Goal: Information Seeking & Learning: Learn about a topic

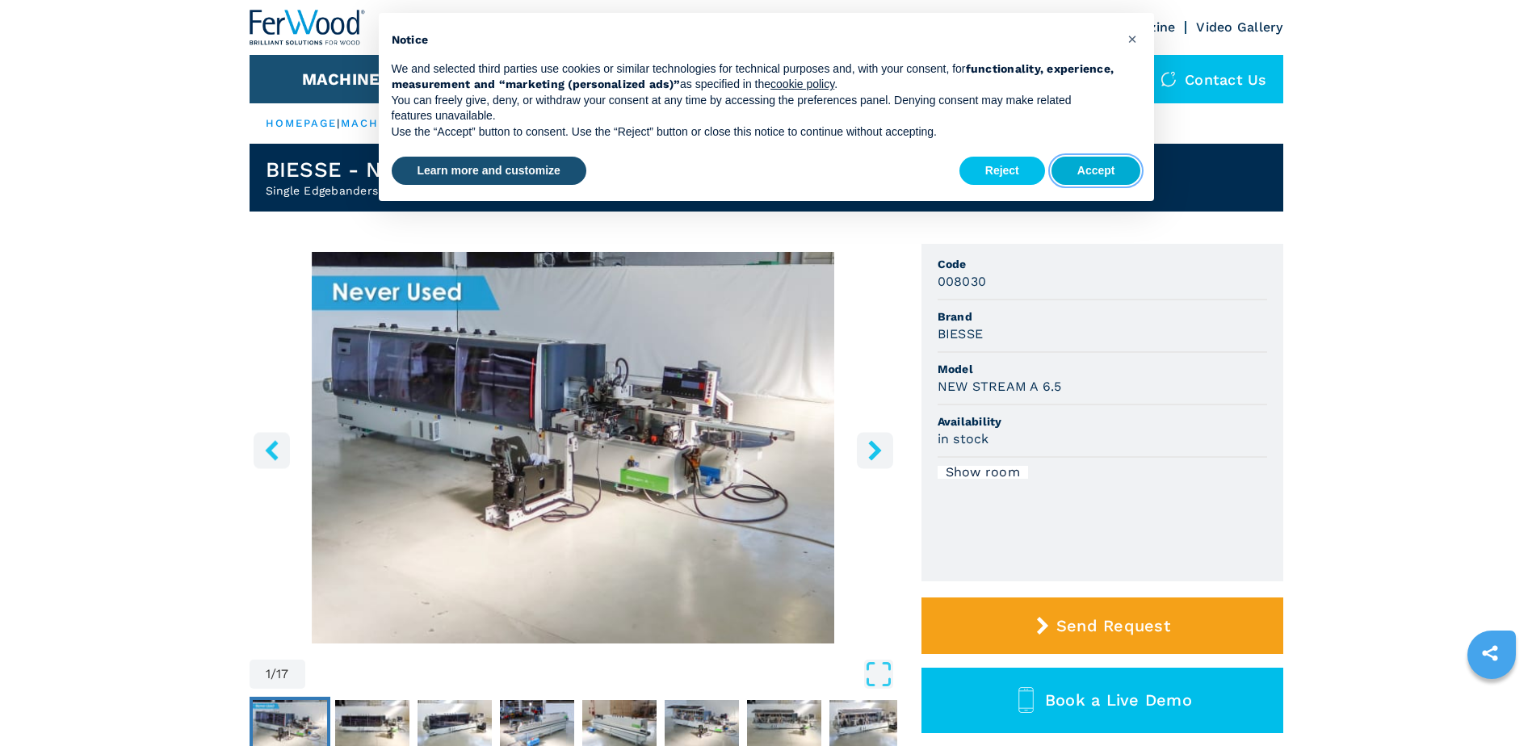
click at [1104, 170] on button "Accept" at bounding box center [1096, 171] width 90 height 29
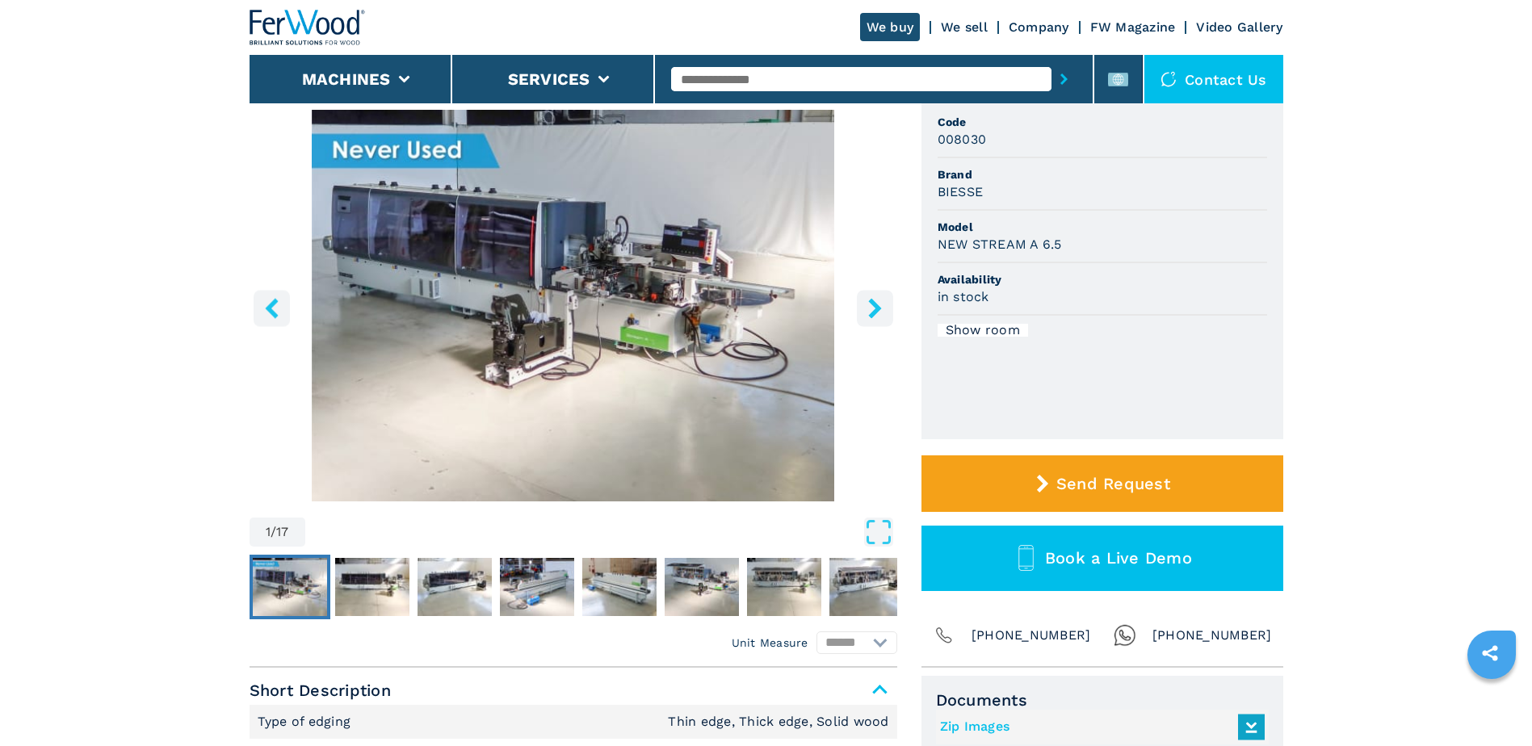
scroll to position [162, 0]
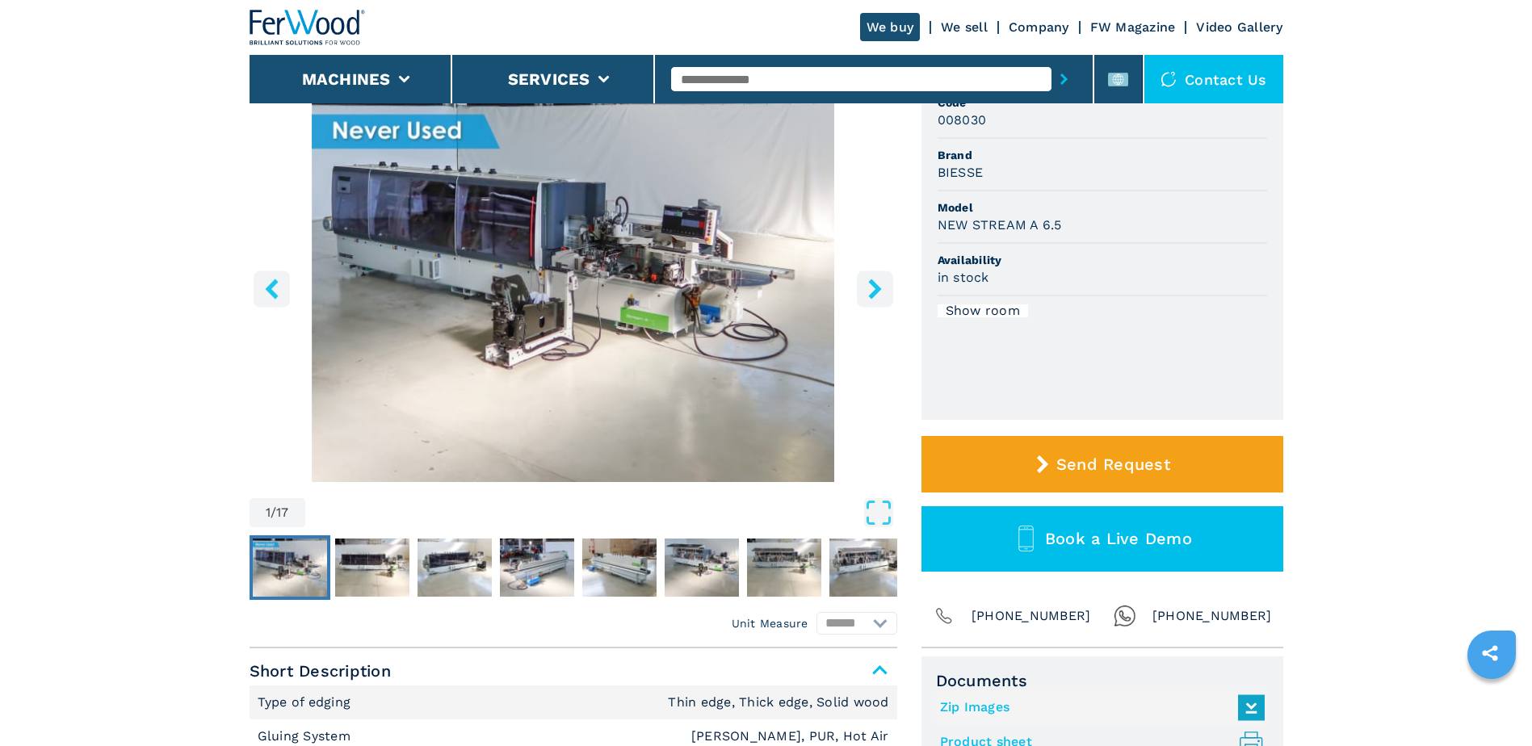
click at [694, 346] on img "Go to Slide 1" at bounding box center [574, 286] width 648 height 392
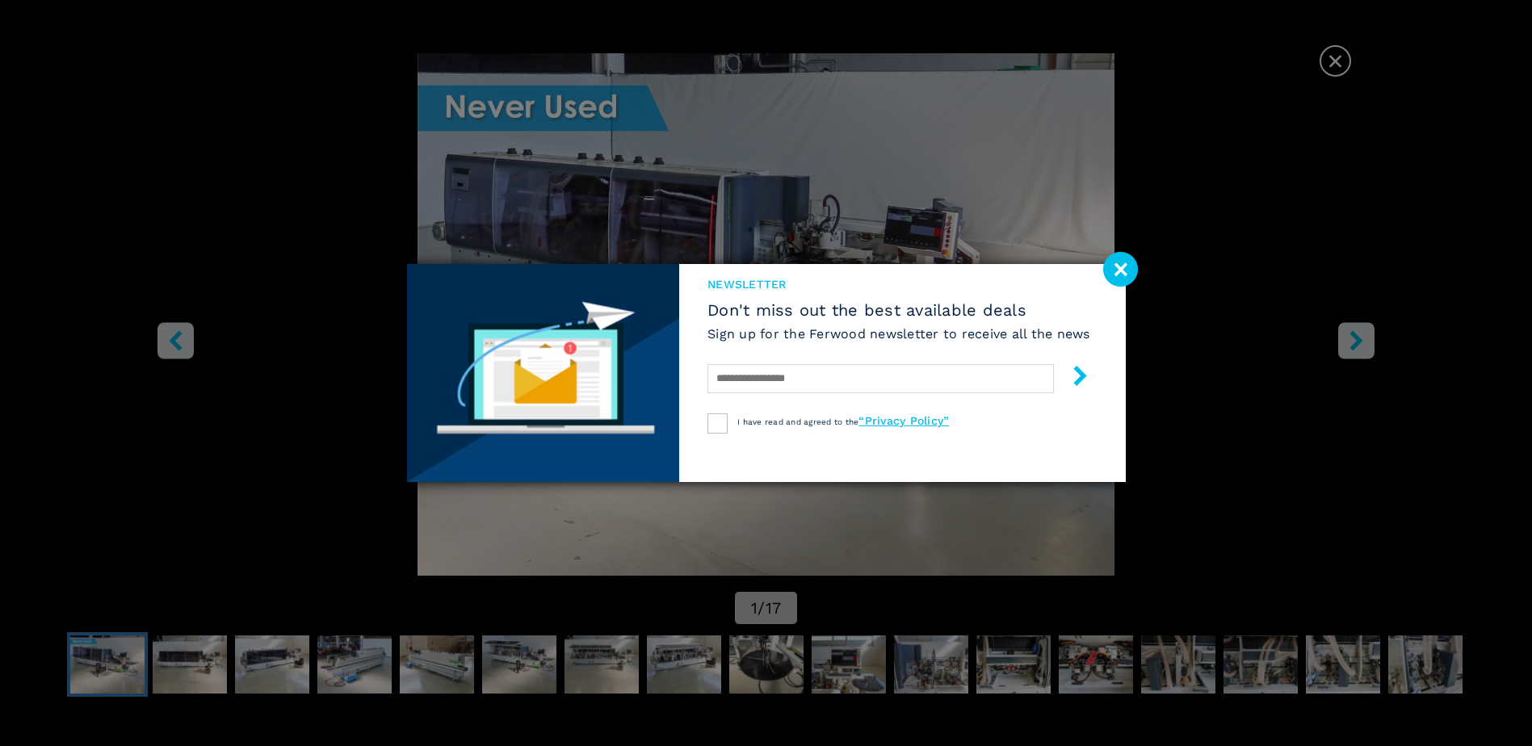
click at [1119, 273] on image at bounding box center [1120, 269] width 35 height 35
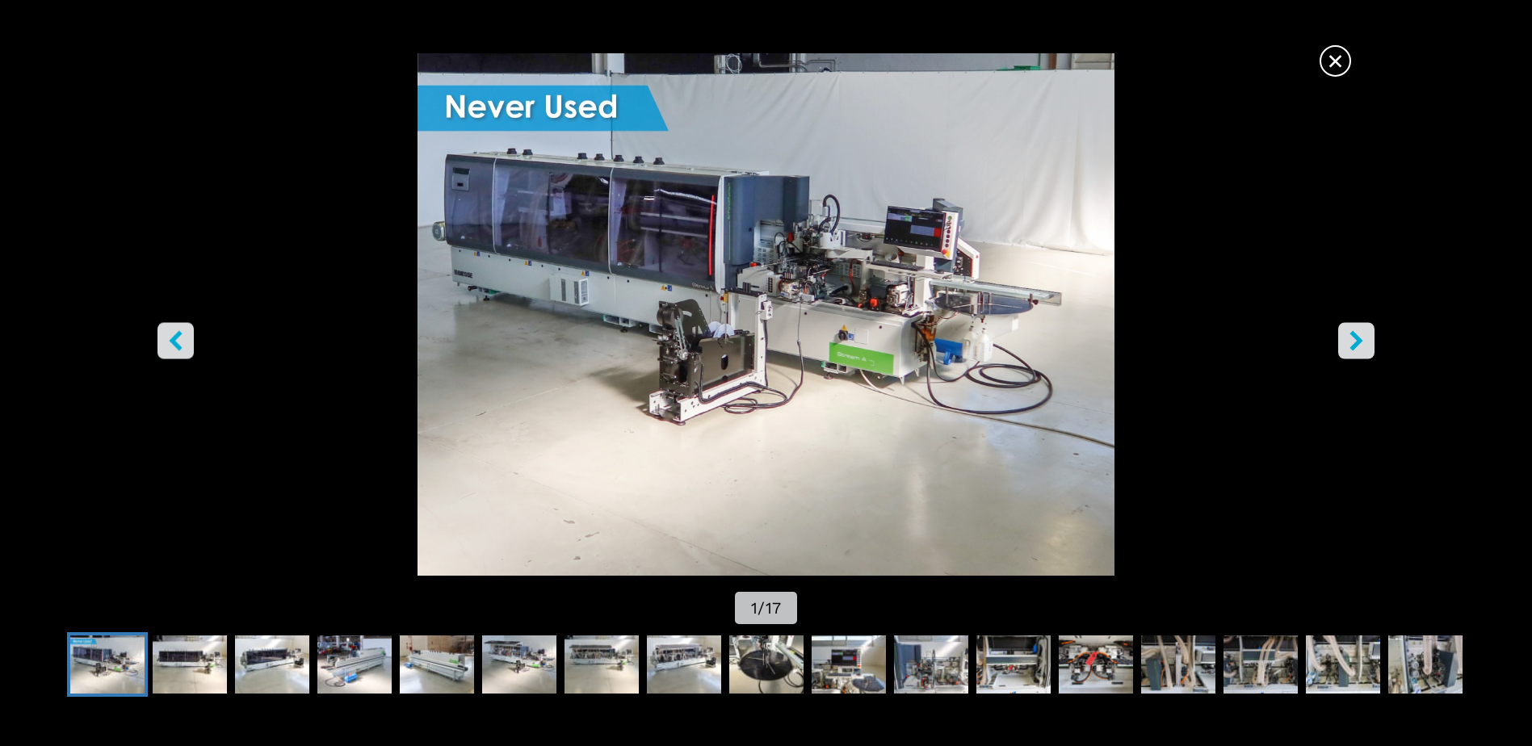
click at [897, 289] on img "Go to Slide 1" at bounding box center [766, 314] width 1379 height 522
click at [1355, 344] on icon "right-button" at bounding box center [1356, 341] width 13 height 20
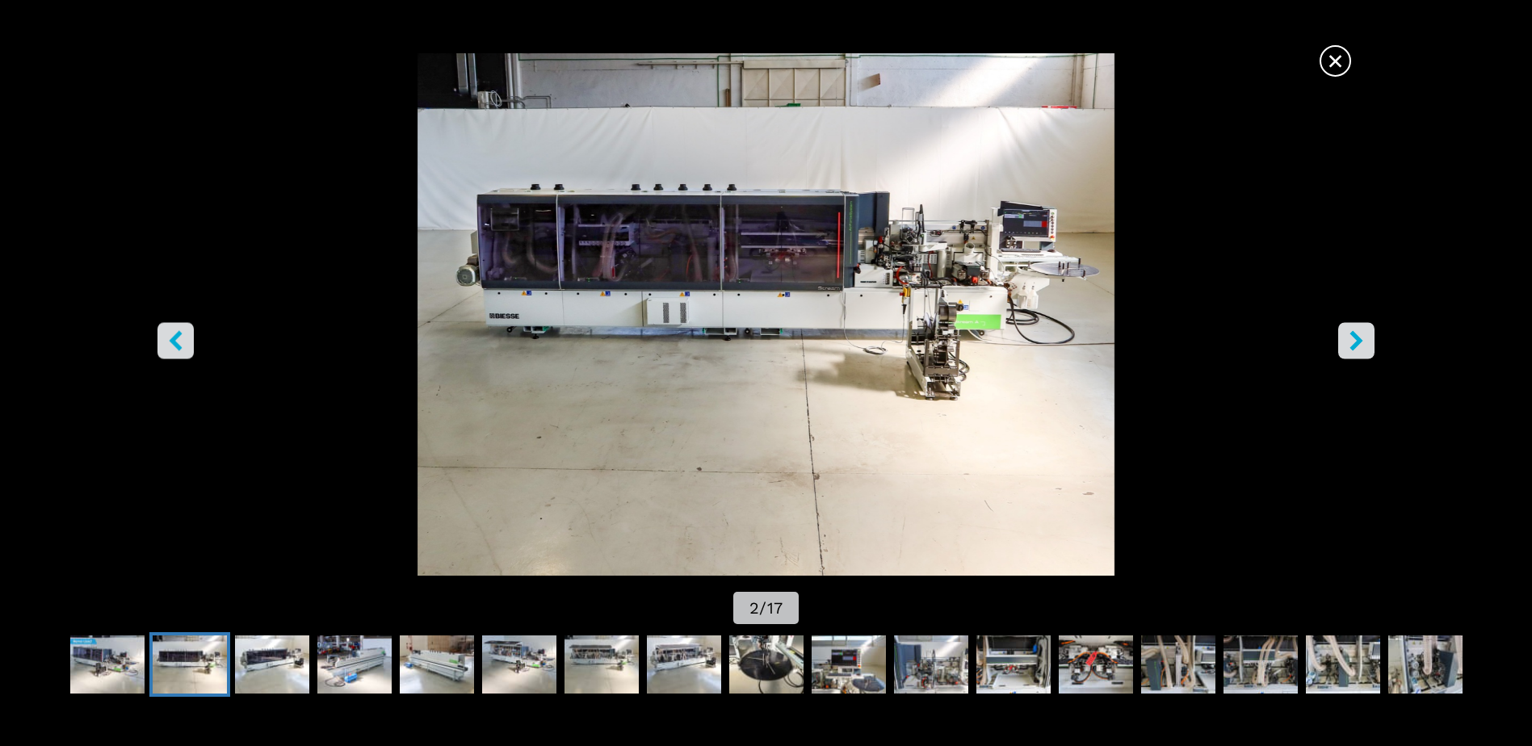
click at [1355, 344] on icon "right-button" at bounding box center [1356, 341] width 13 height 20
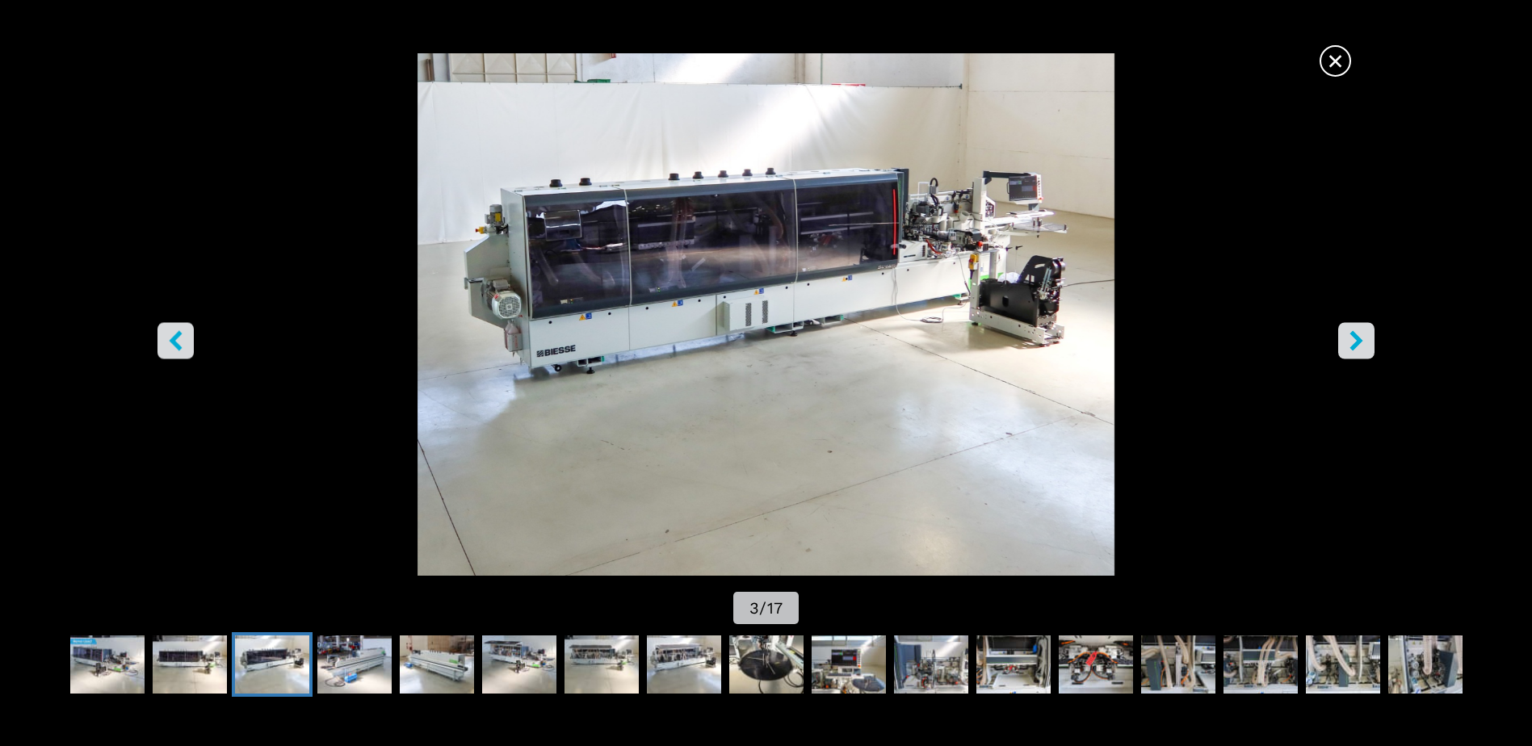
click at [1355, 344] on icon "right-button" at bounding box center [1356, 341] width 13 height 20
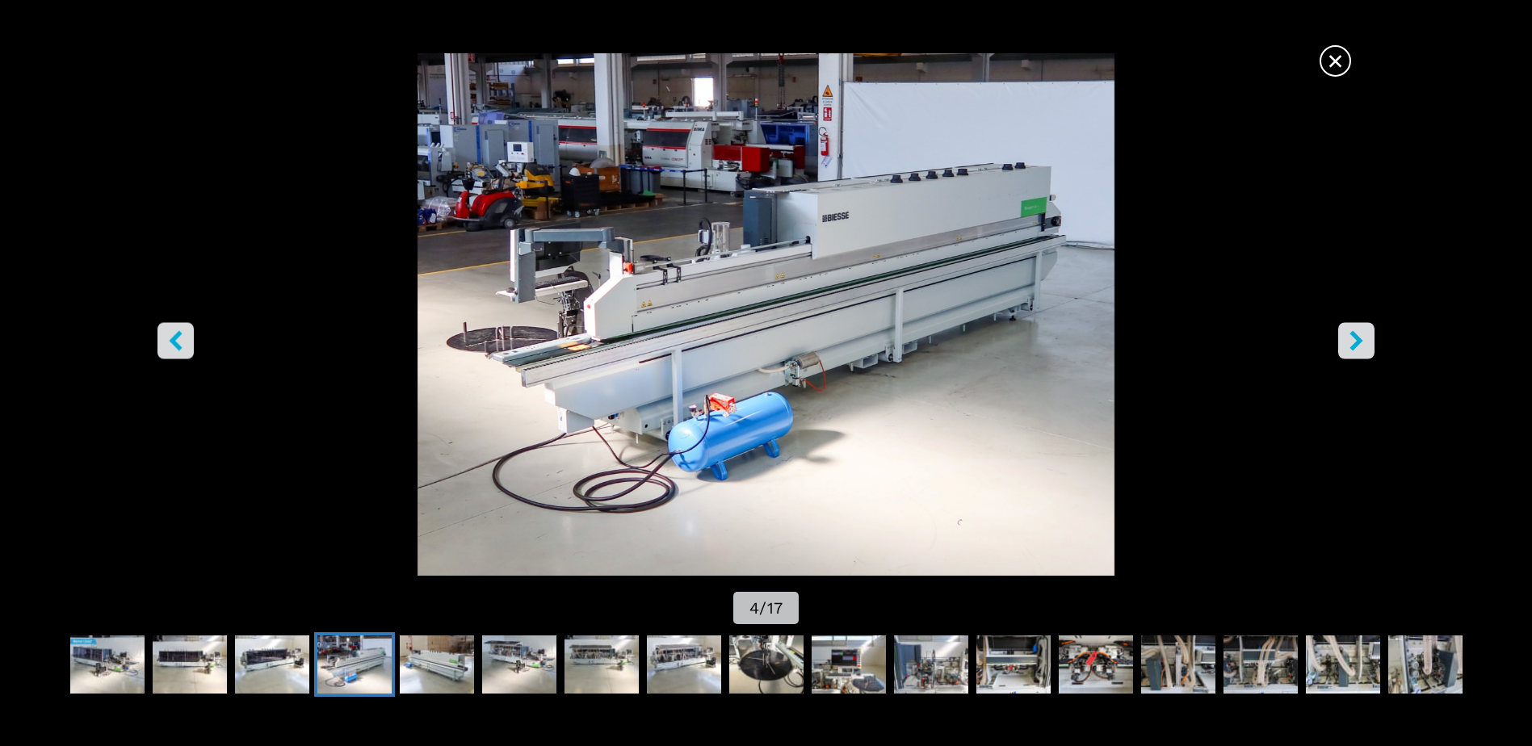
click at [1355, 344] on icon "right-button" at bounding box center [1356, 341] width 13 height 20
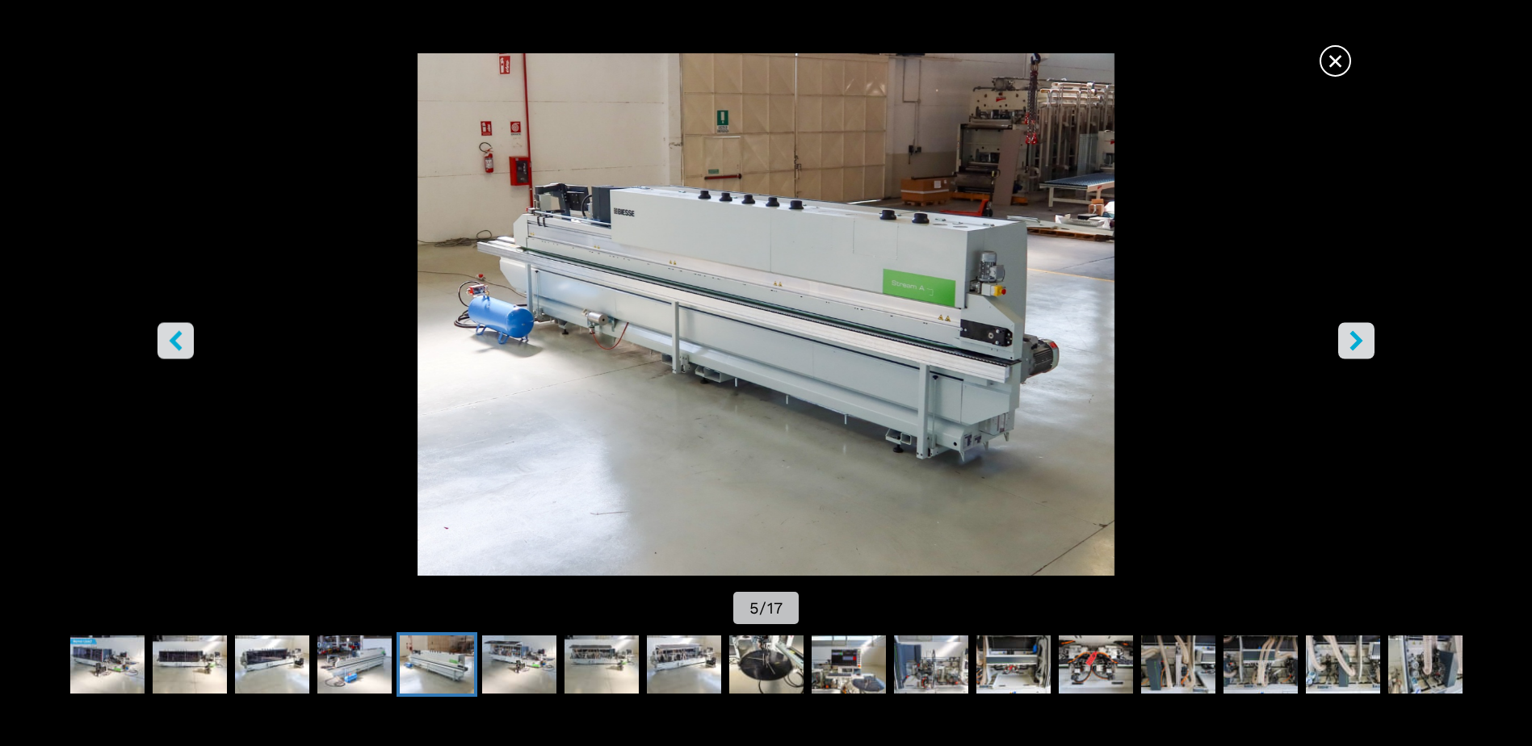
click at [1355, 344] on icon "right-button" at bounding box center [1356, 341] width 13 height 20
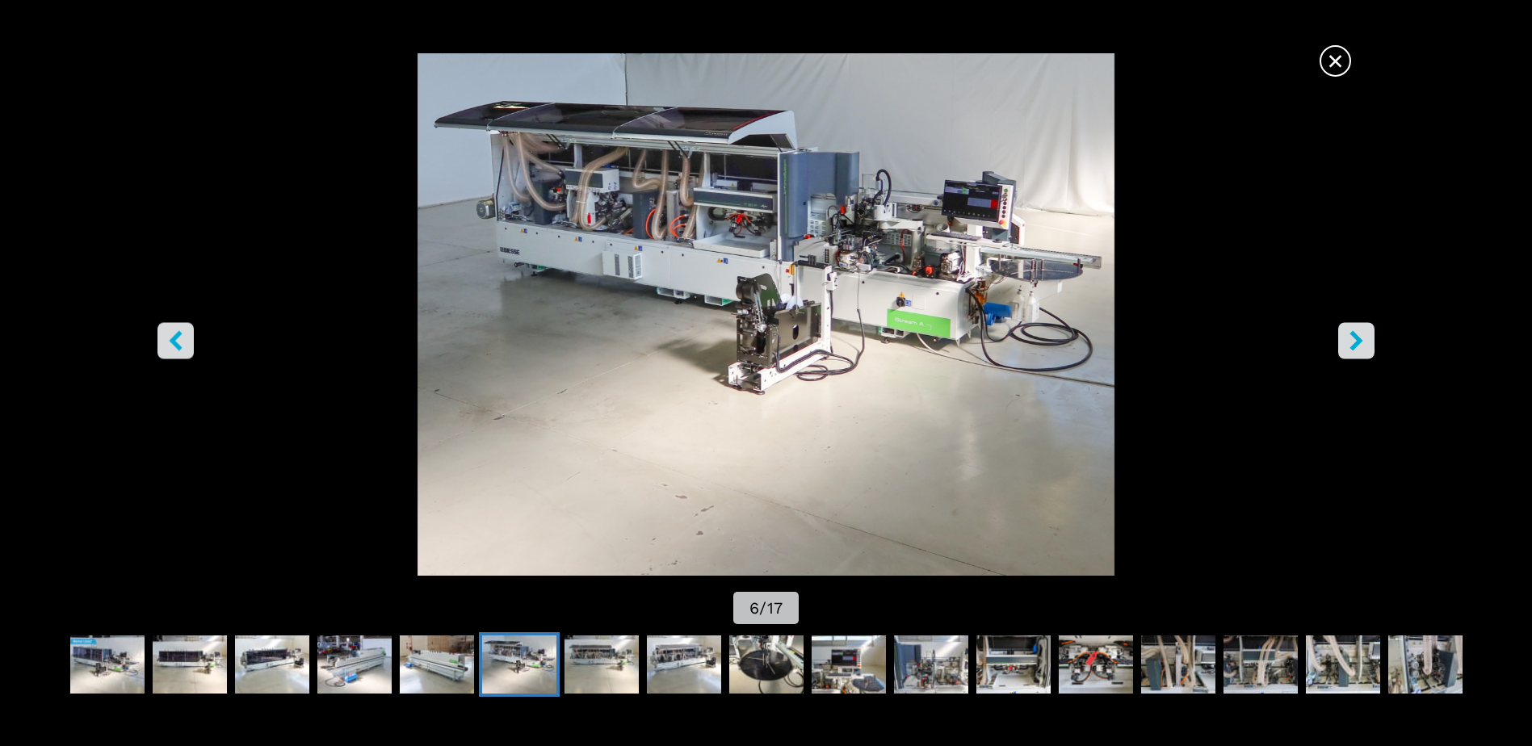
click at [1355, 344] on icon "right-button" at bounding box center [1356, 341] width 13 height 20
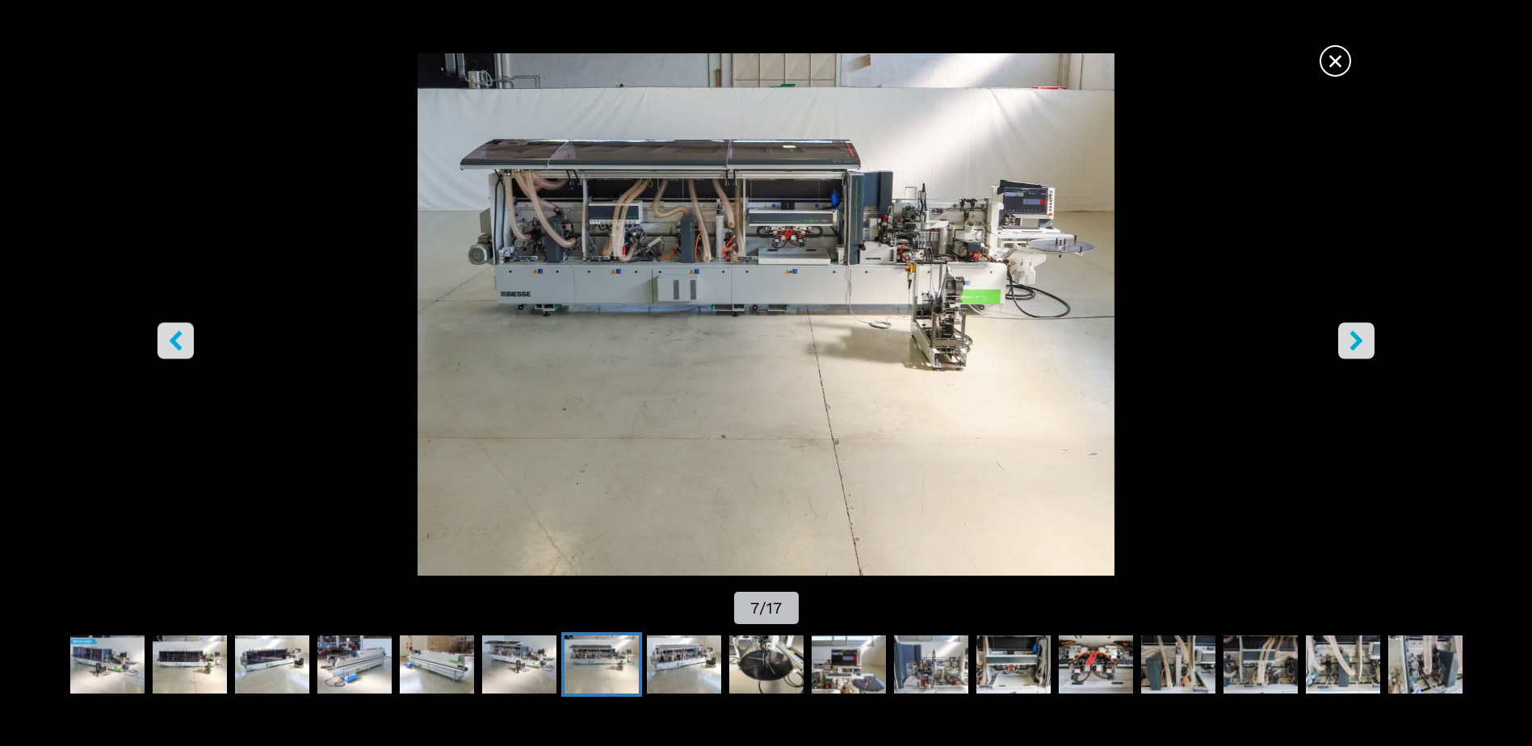
click at [1355, 344] on icon "right-button" at bounding box center [1356, 341] width 13 height 20
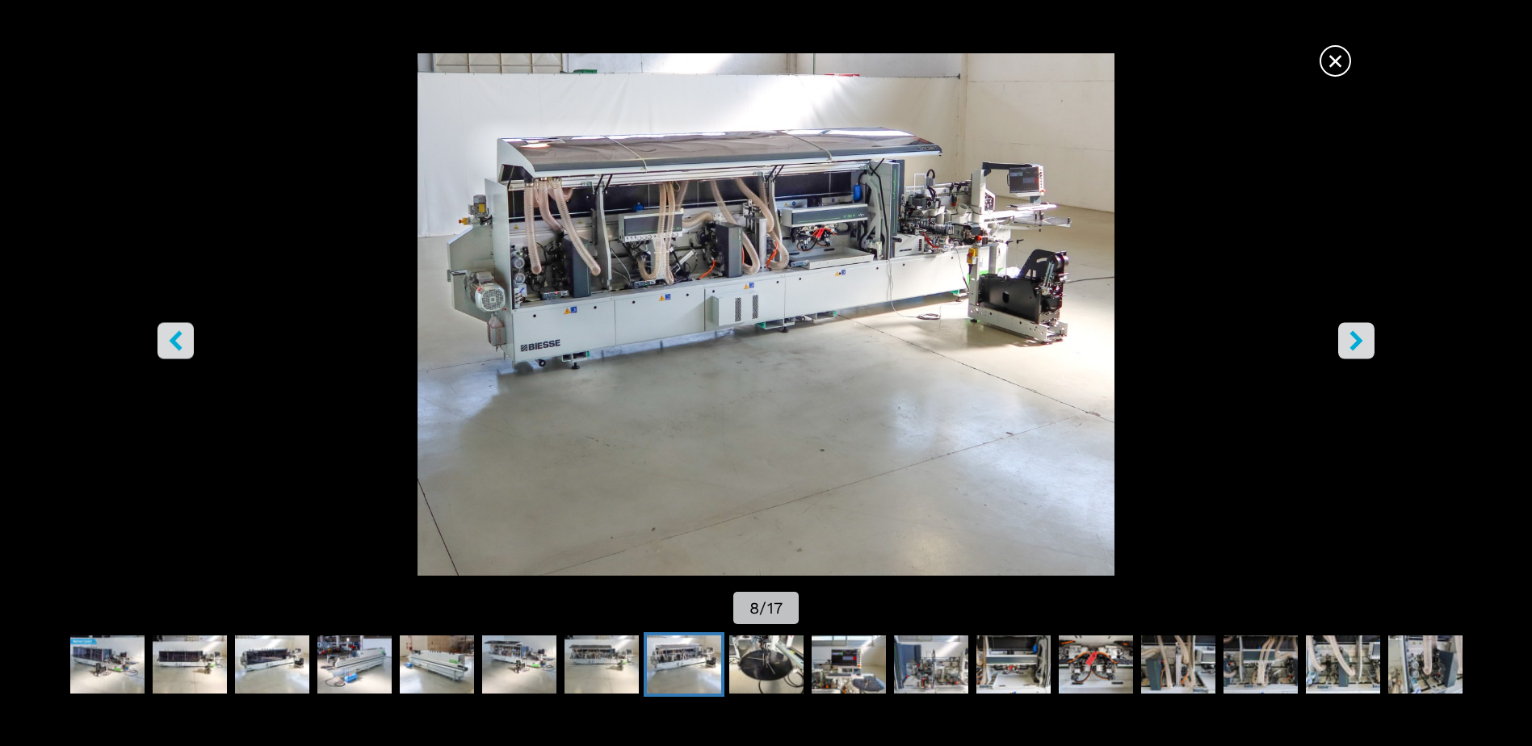
click at [1355, 344] on icon "right-button" at bounding box center [1356, 341] width 13 height 20
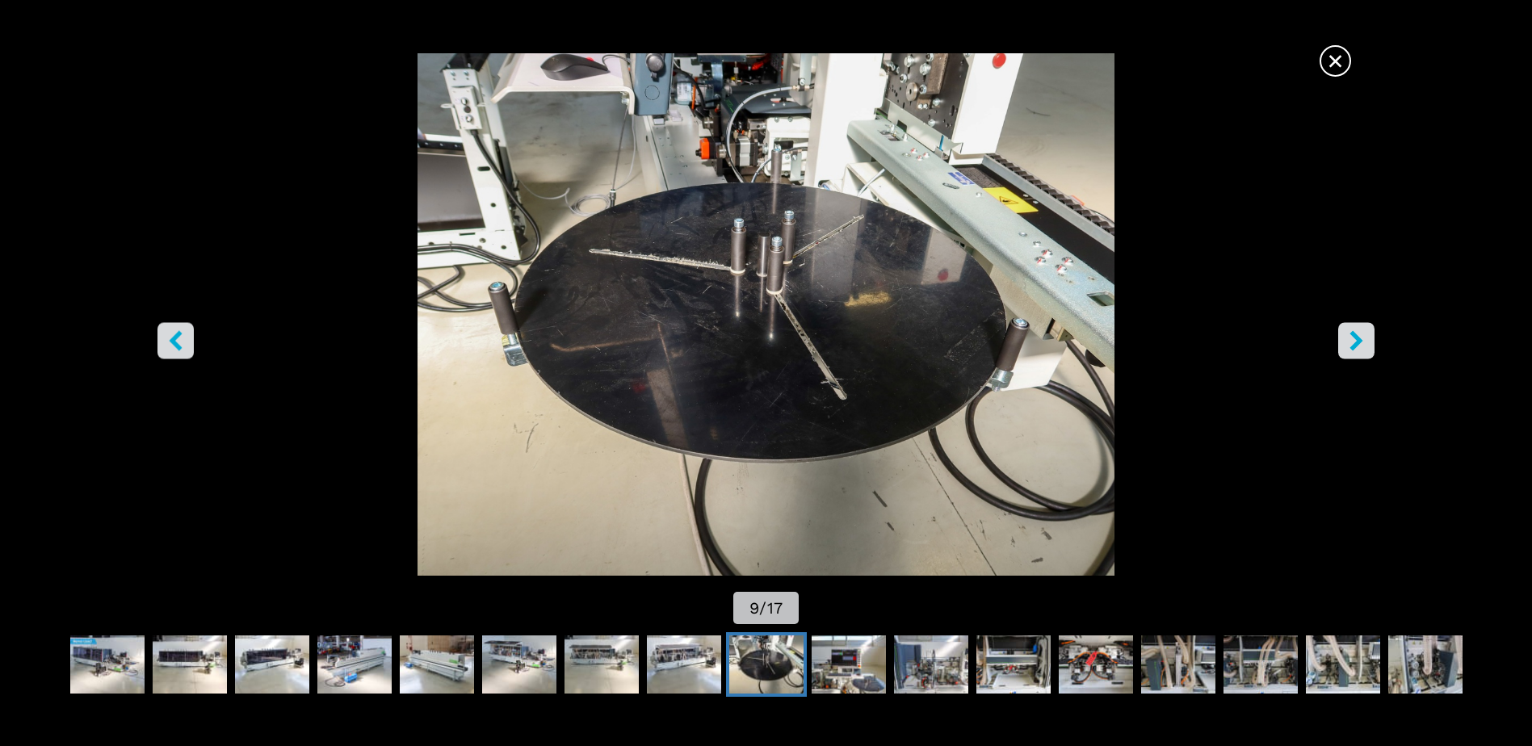
click at [1355, 344] on icon "right-button" at bounding box center [1356, 341] width 13 height 20
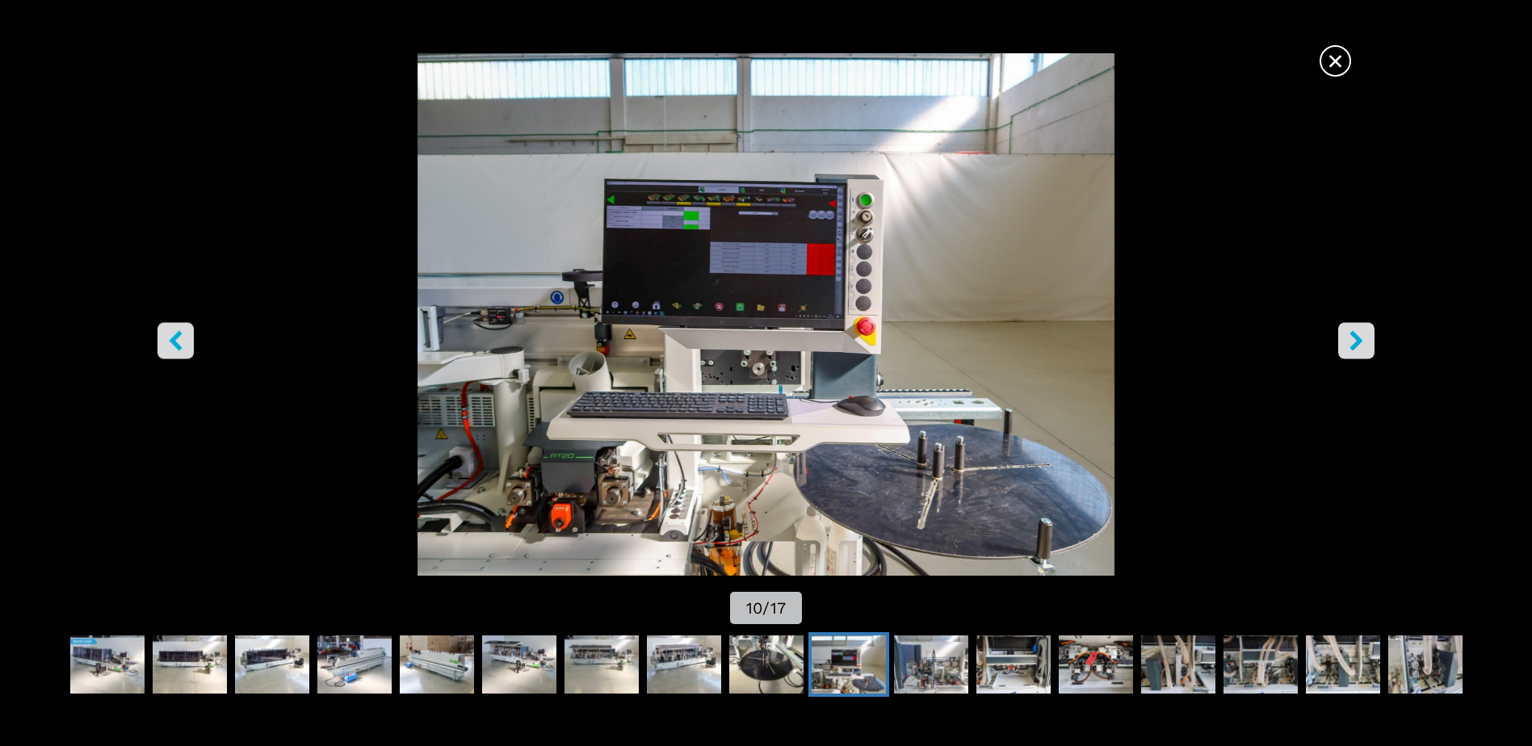
click at [1362, 331] on icon "right-button" at bounding box center [1356, 341] width 20 height 20
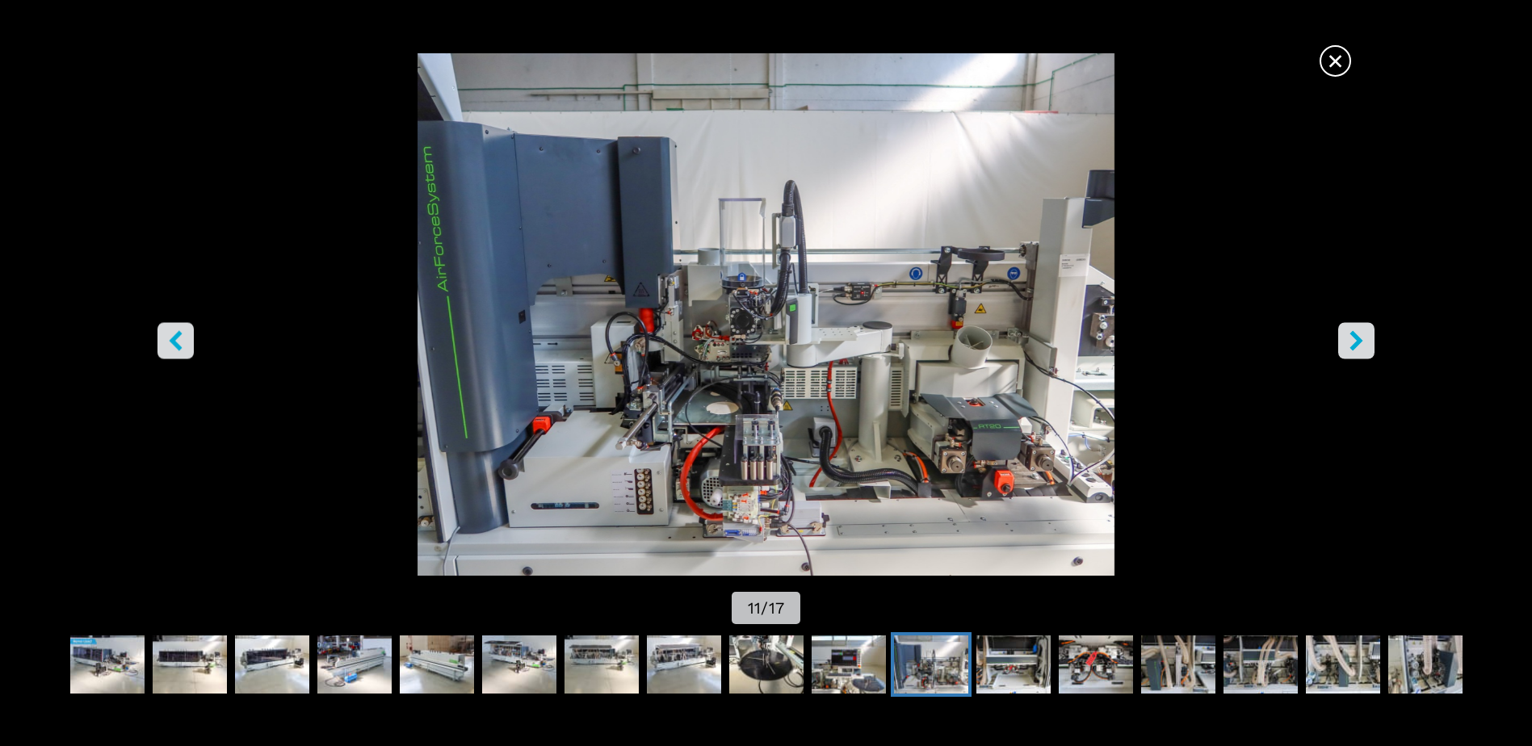
click at [1355, 342] on icon "right-button" at bounding box center [1356, 341] width 20 height 20
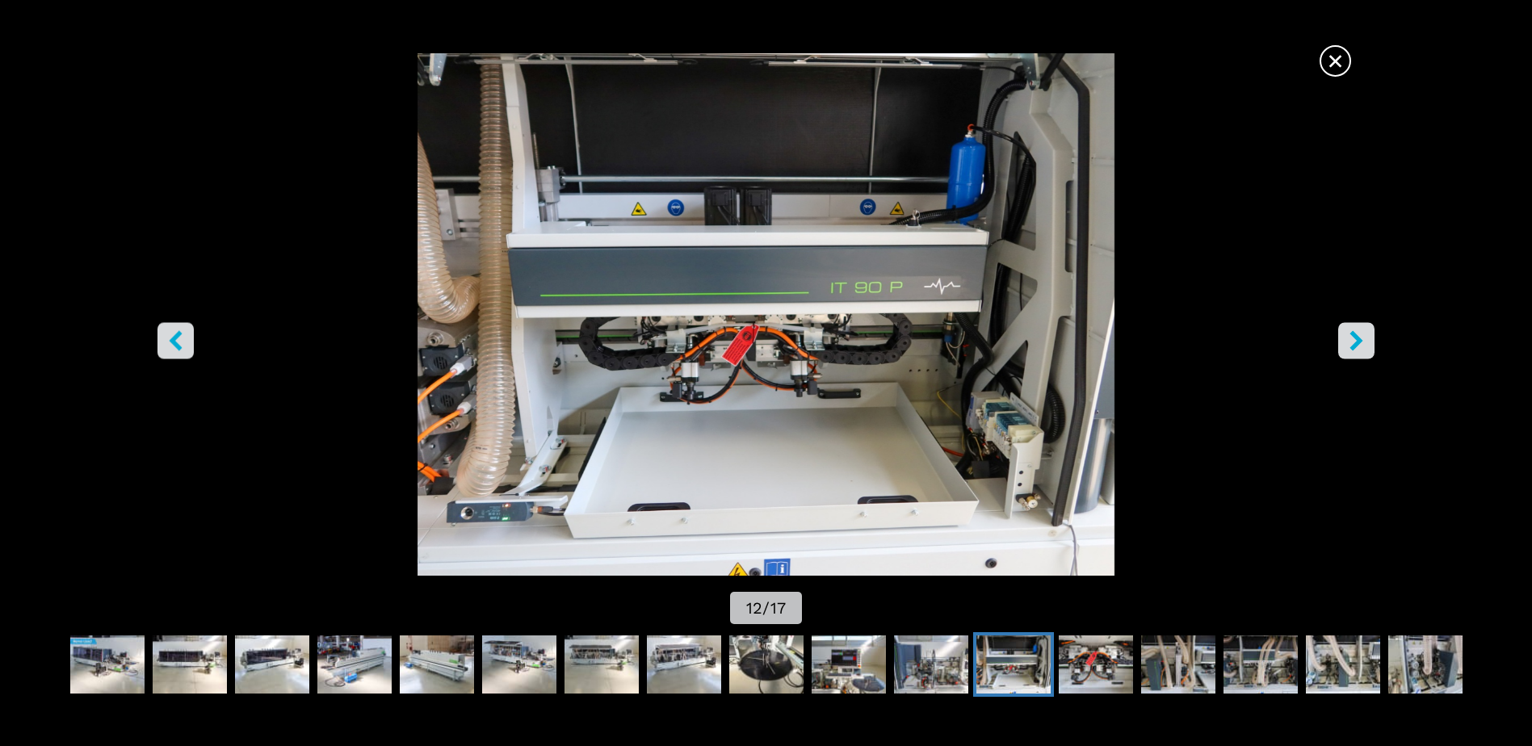
click at [1355, 342] on icon "right-button" at bounding box center [1356, 341] width 20 height 20
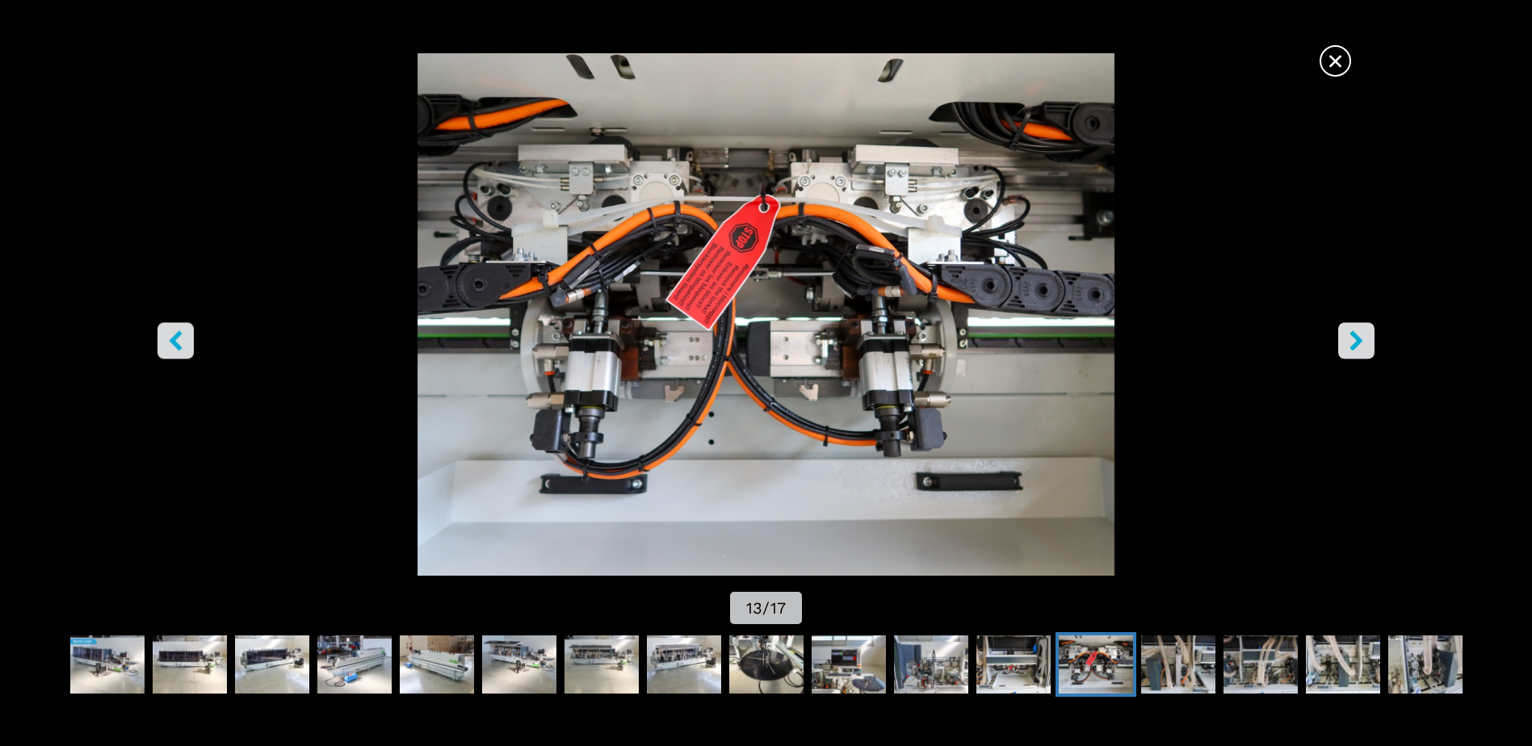
click at [1355, 342] on icon "right-button" at bounding box center [1356, 341] width 20 height 20
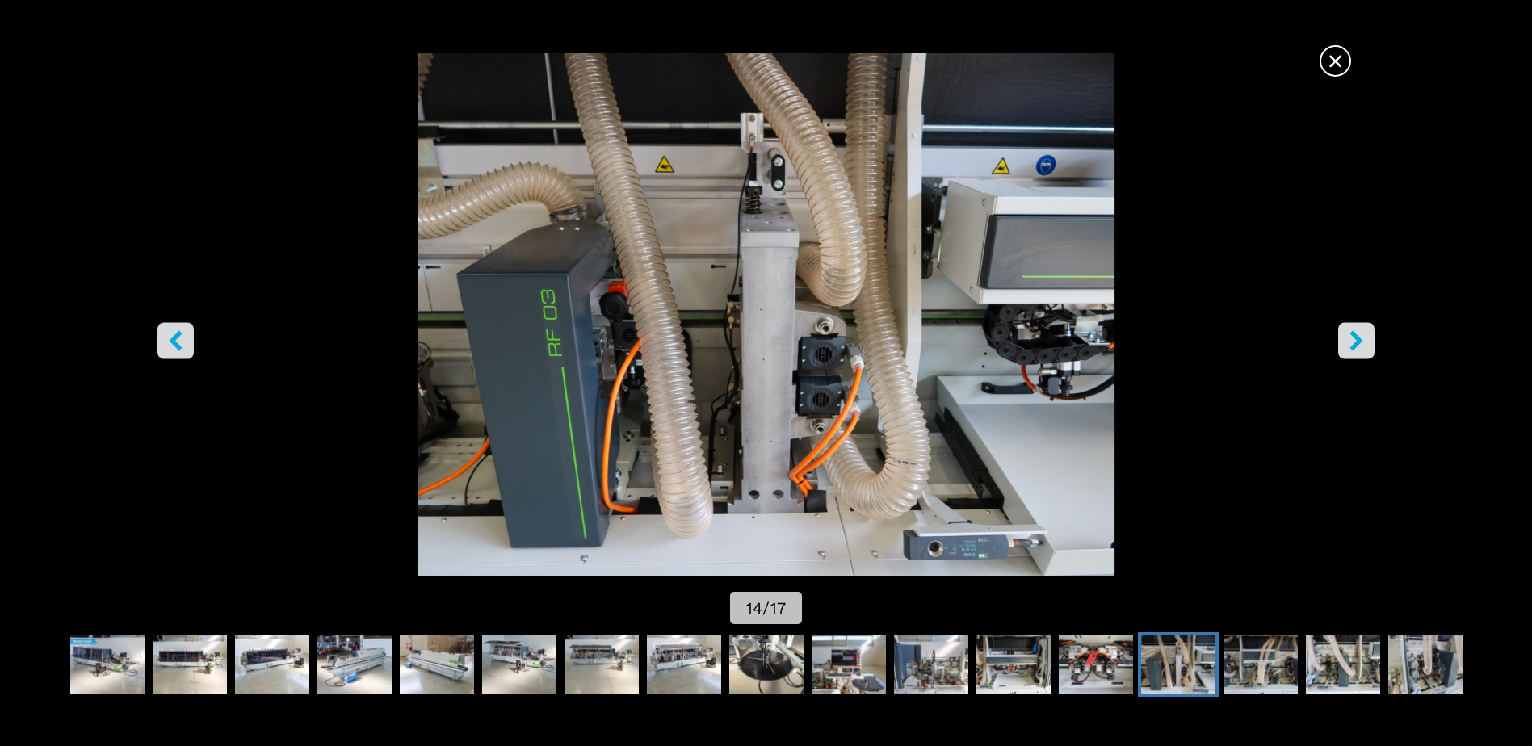
click at [1355, 342] on icon "right-button" at bounding box center [1356, 341] width 20 height 20
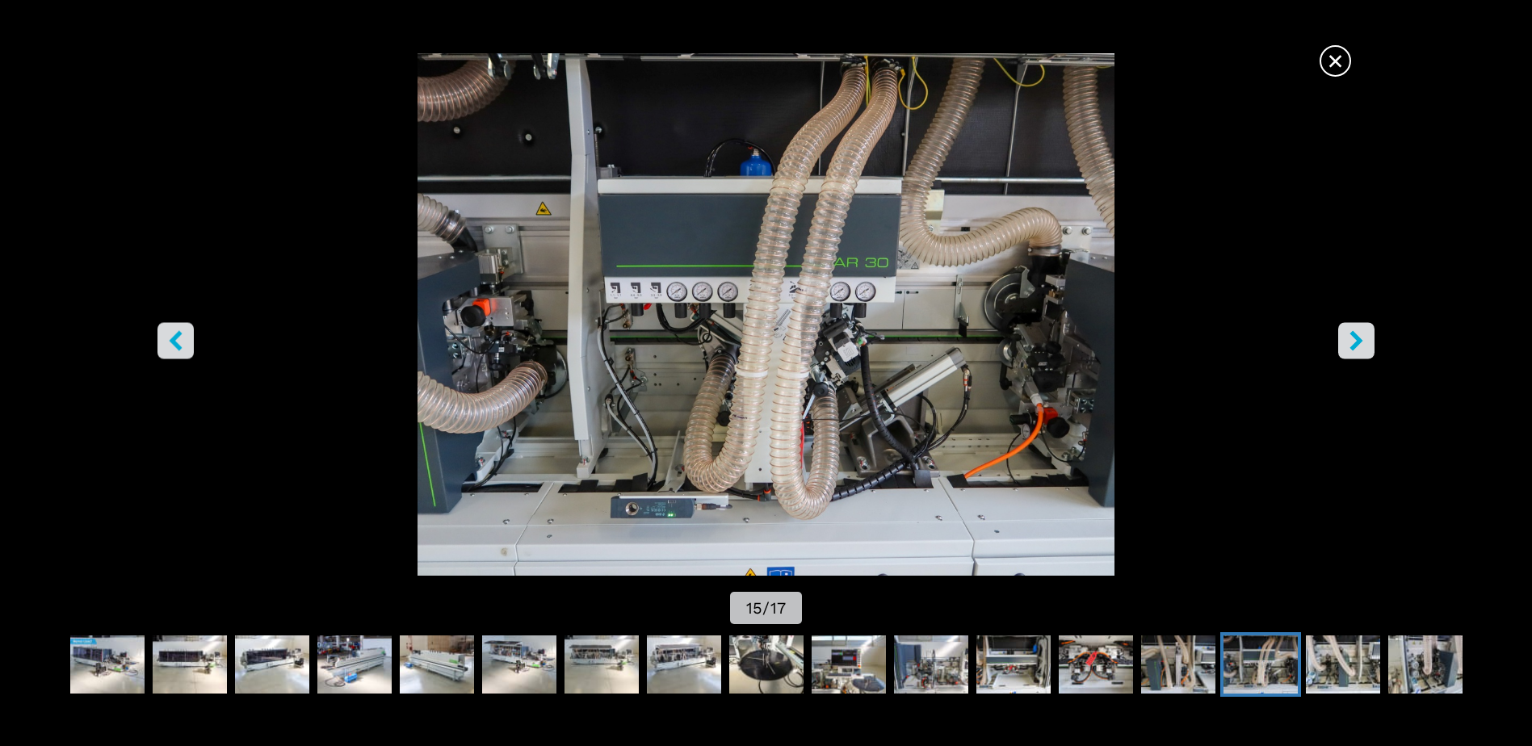
click at [1355, 342] on icon "right-button" at bounding box center [1356, 341] width 20 height 20
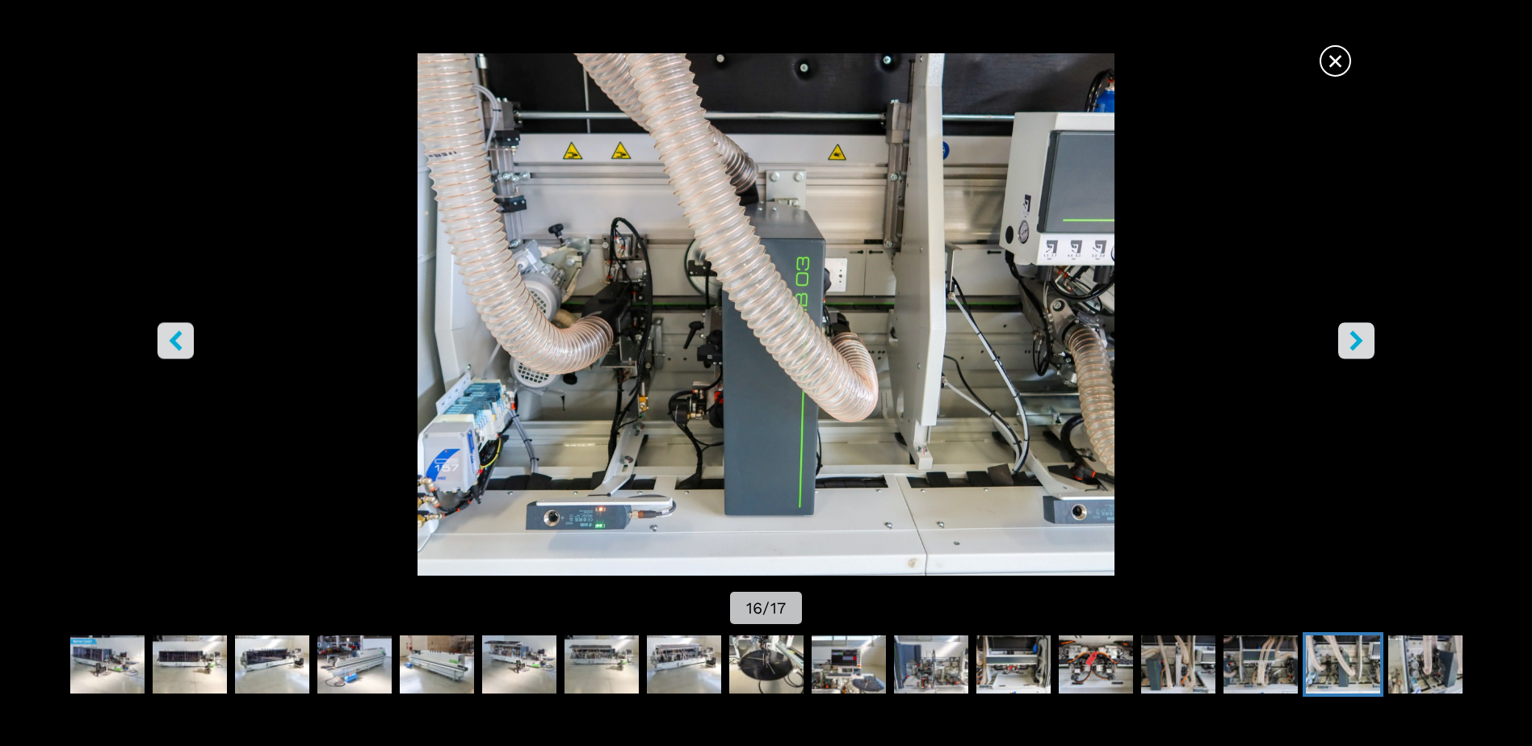
click at [1355, 342] on icon "right-button" at bounding box center [1356, 341] width 20 height 20
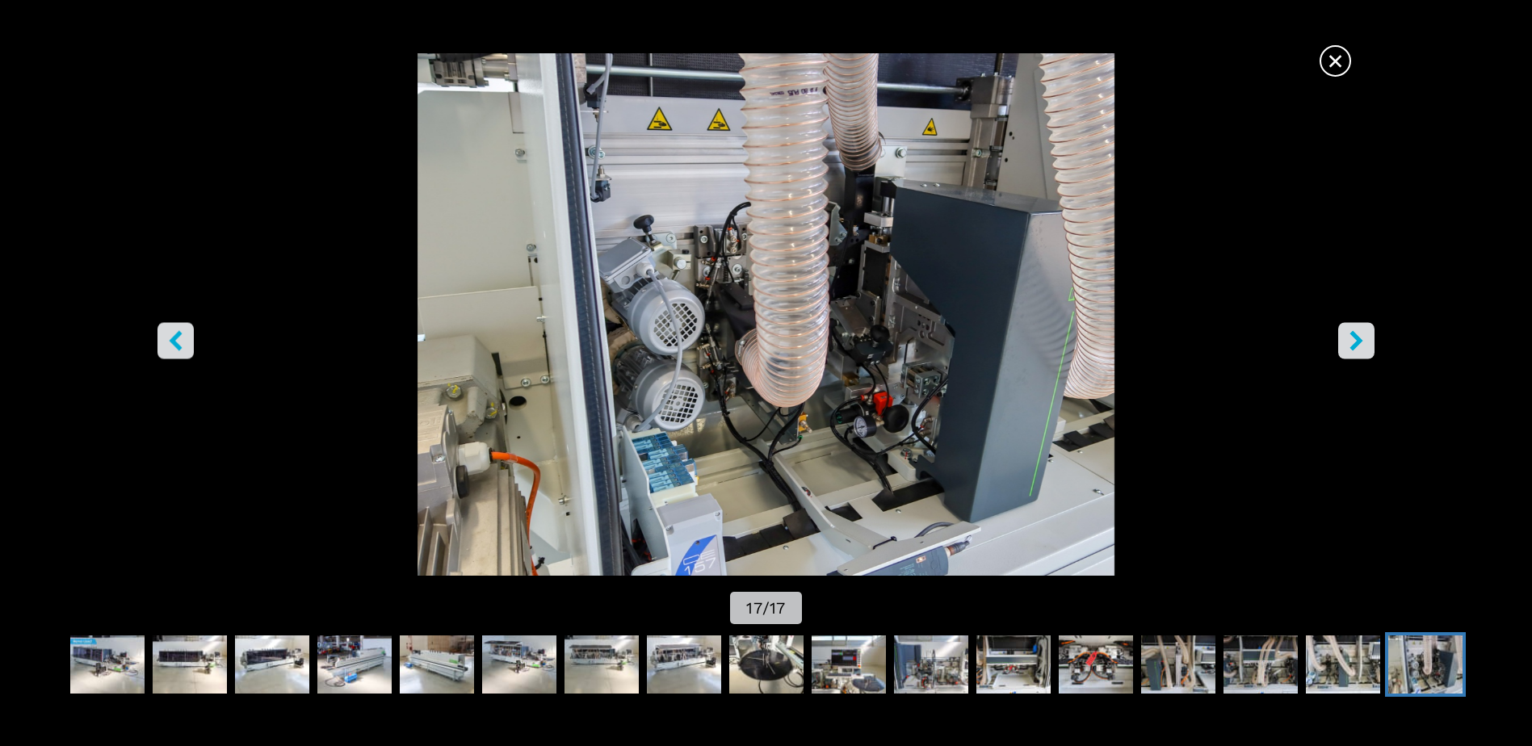
click at [1355, 342] on icon "right-button" at bounding box center [1356, 341] width 20 height 20
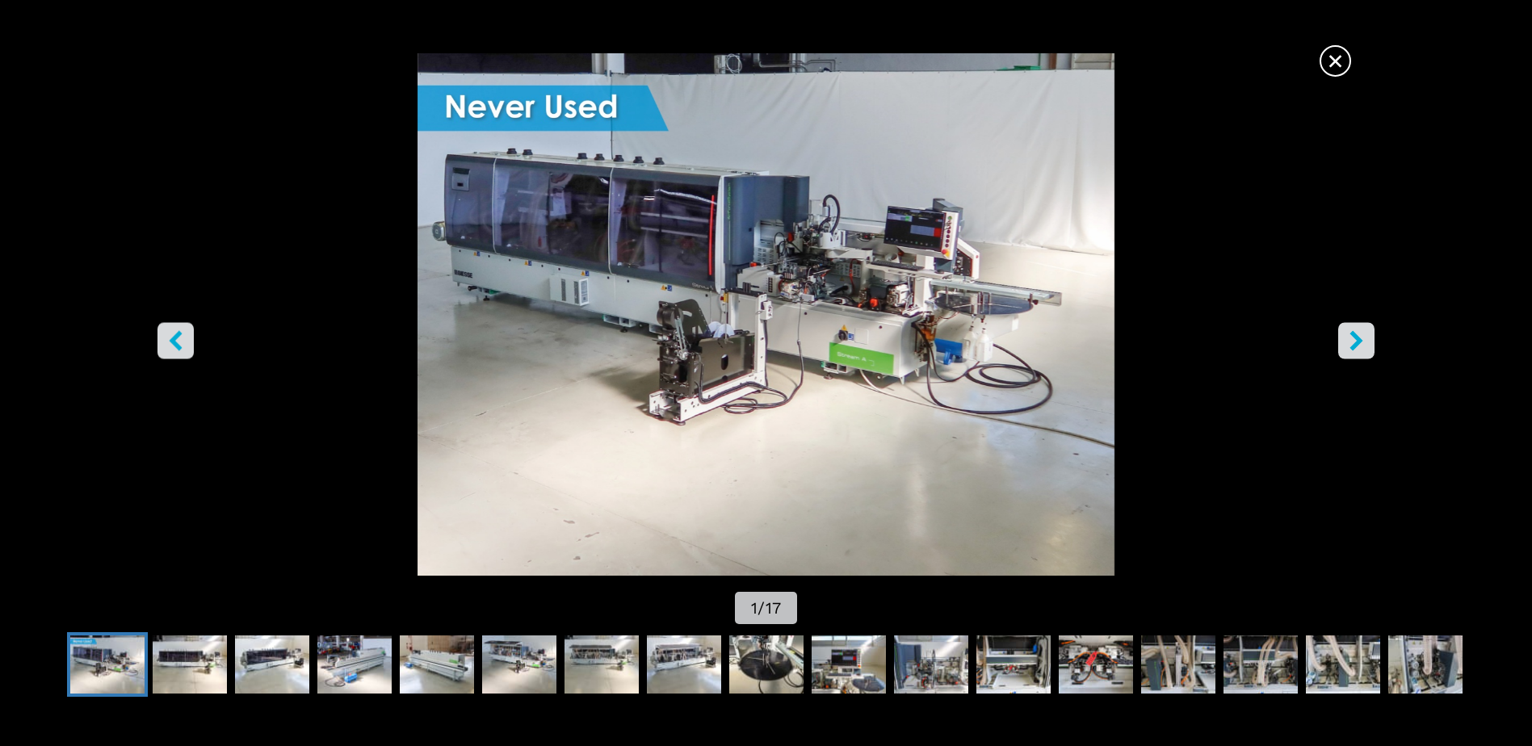
click at [1355, 342] on icon "right-button" at bounding box center [1356, 341] width 20 height 20
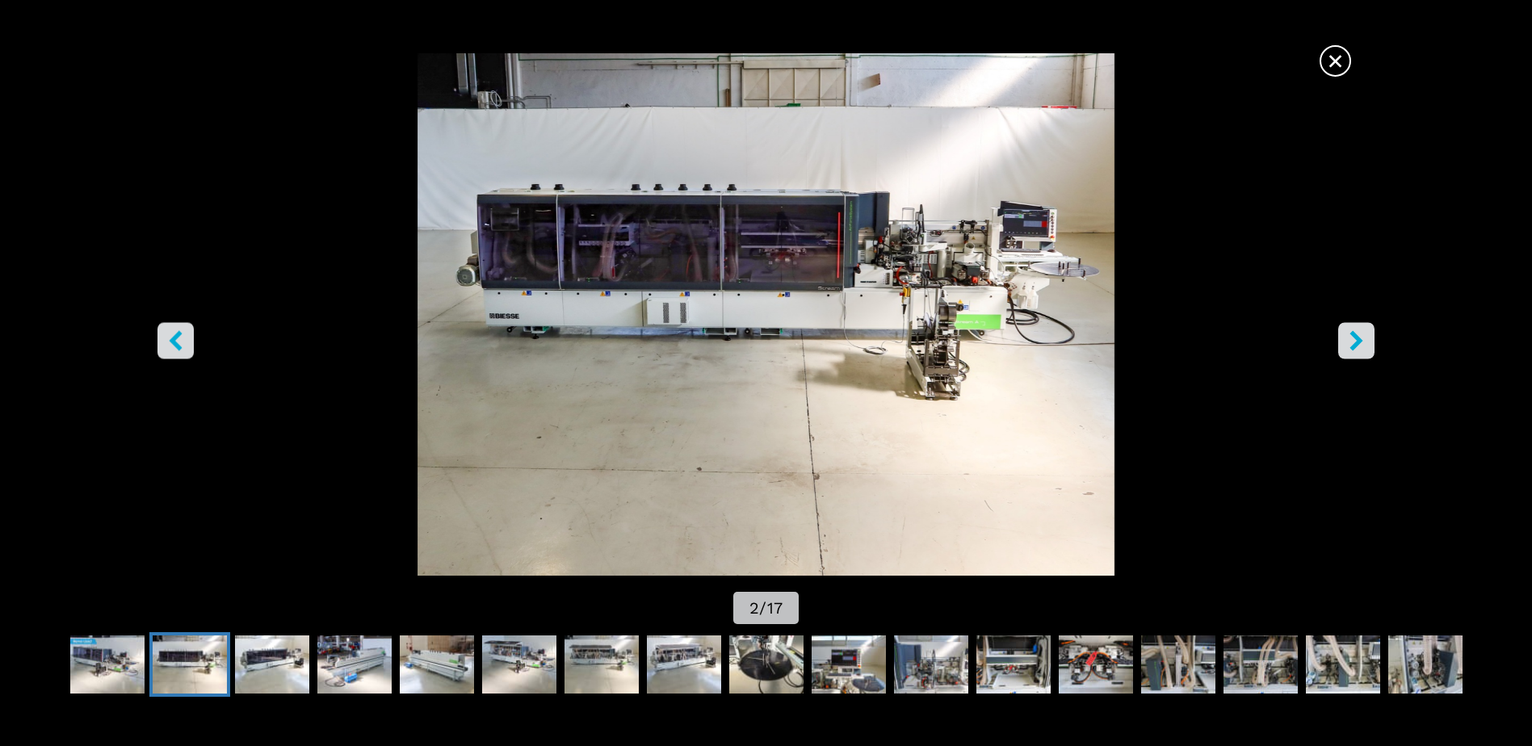
click at [1328, 46] on span "×" at bounding box center [1335, 58] width 28 height 28
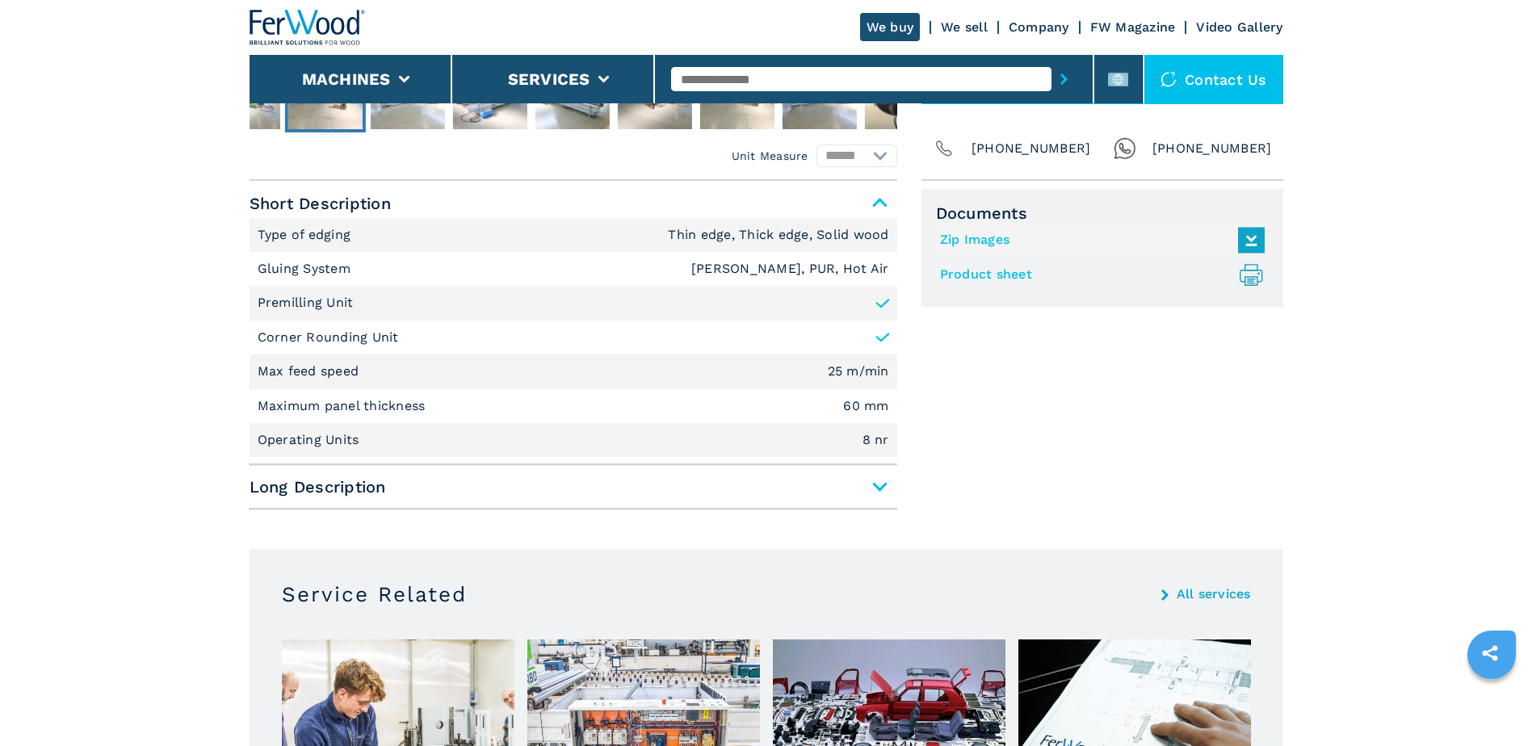
scroll to position [646, 0]
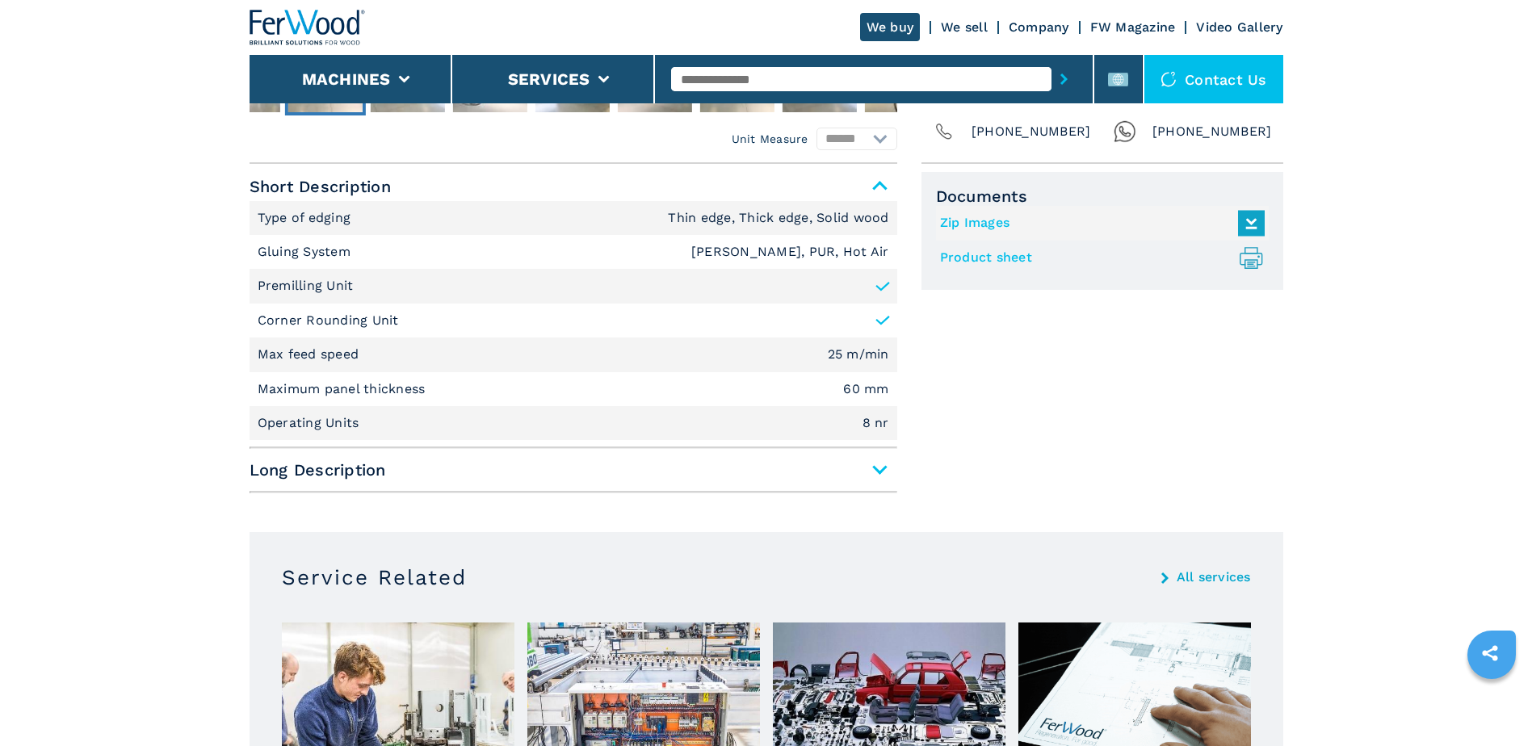
click at [883, 471] on span "Long Description" at bounding box center [574, 469] width 648 height 29
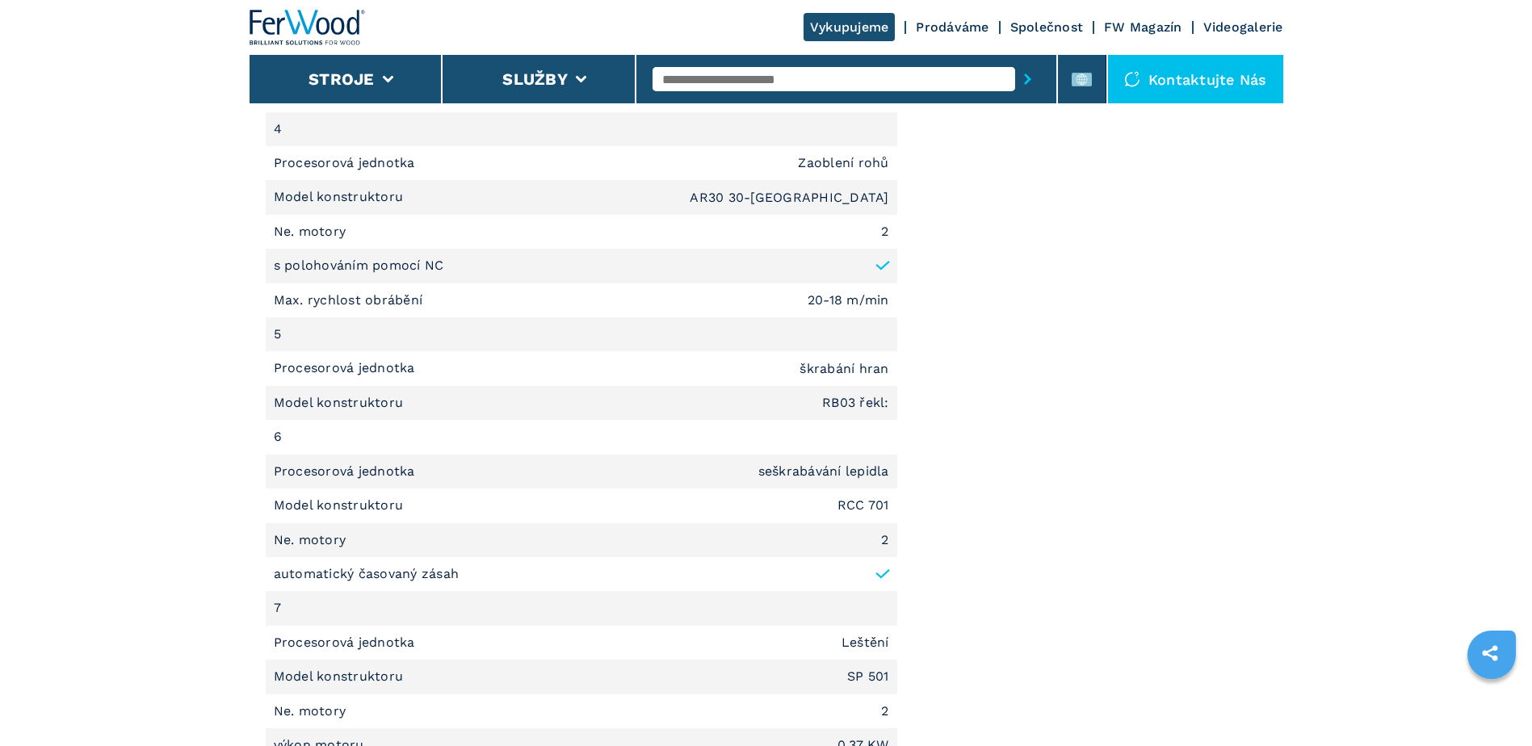
scroll to position [2423, 0]
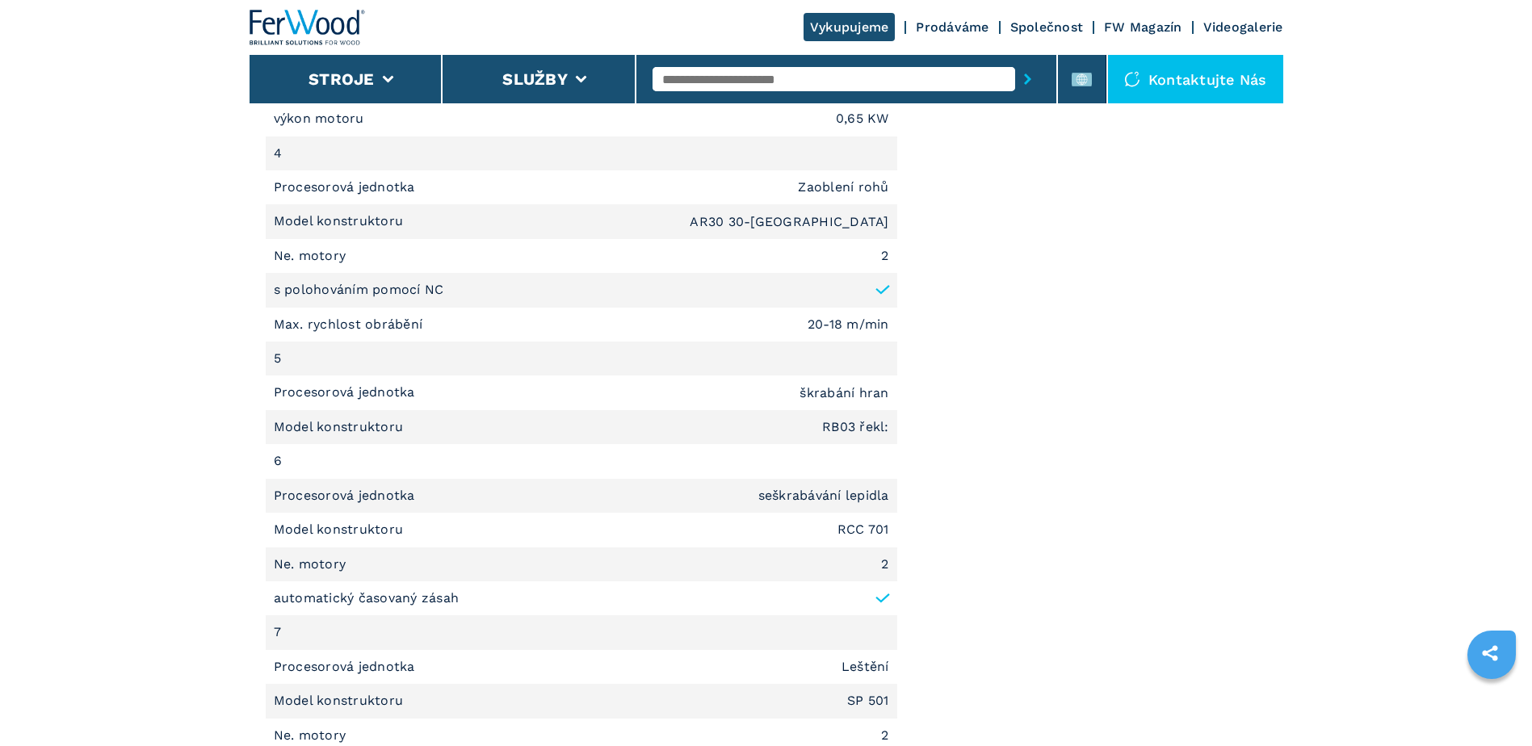
click at [319, 19] on img at bounding box center [308, 28] width 116 height 36
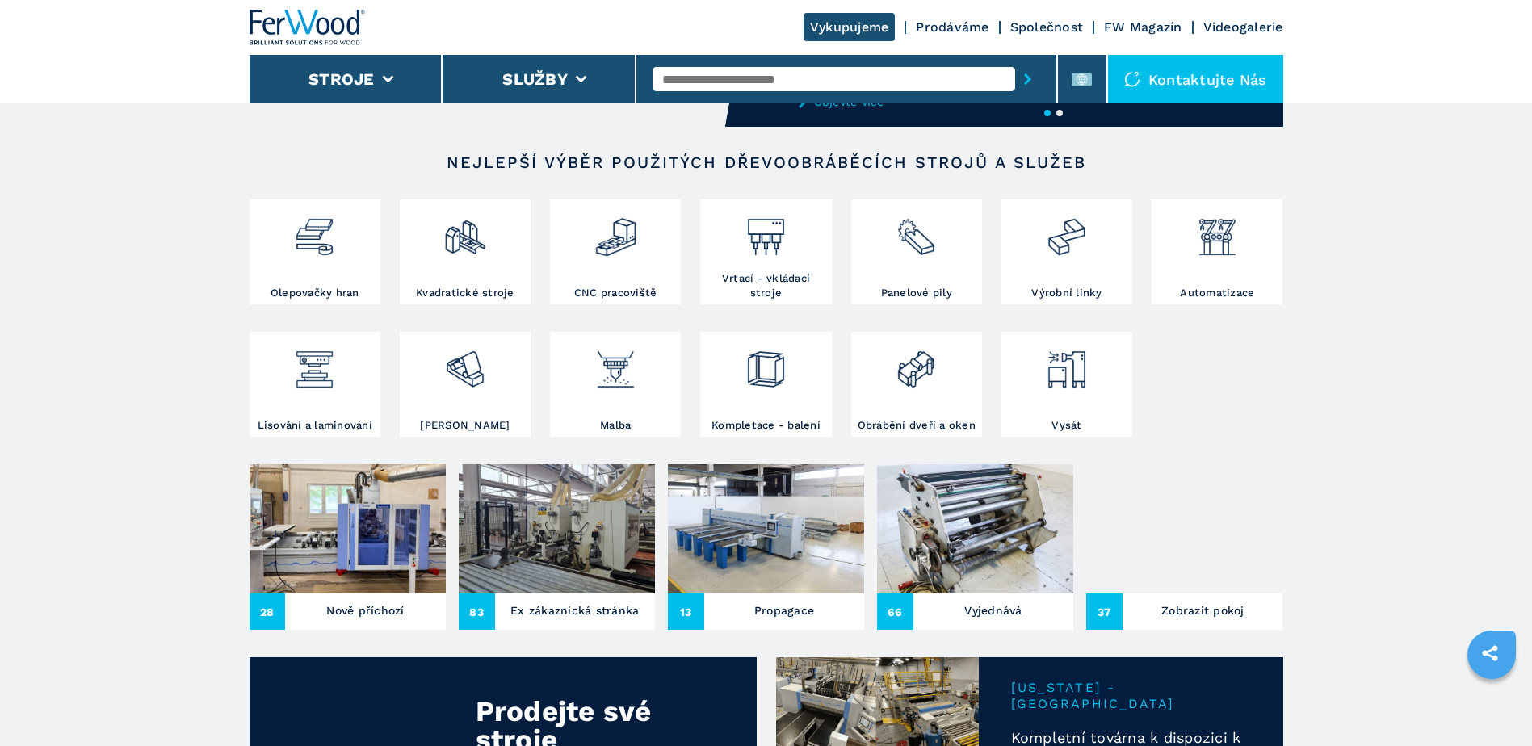
scroll to position [242, 0]
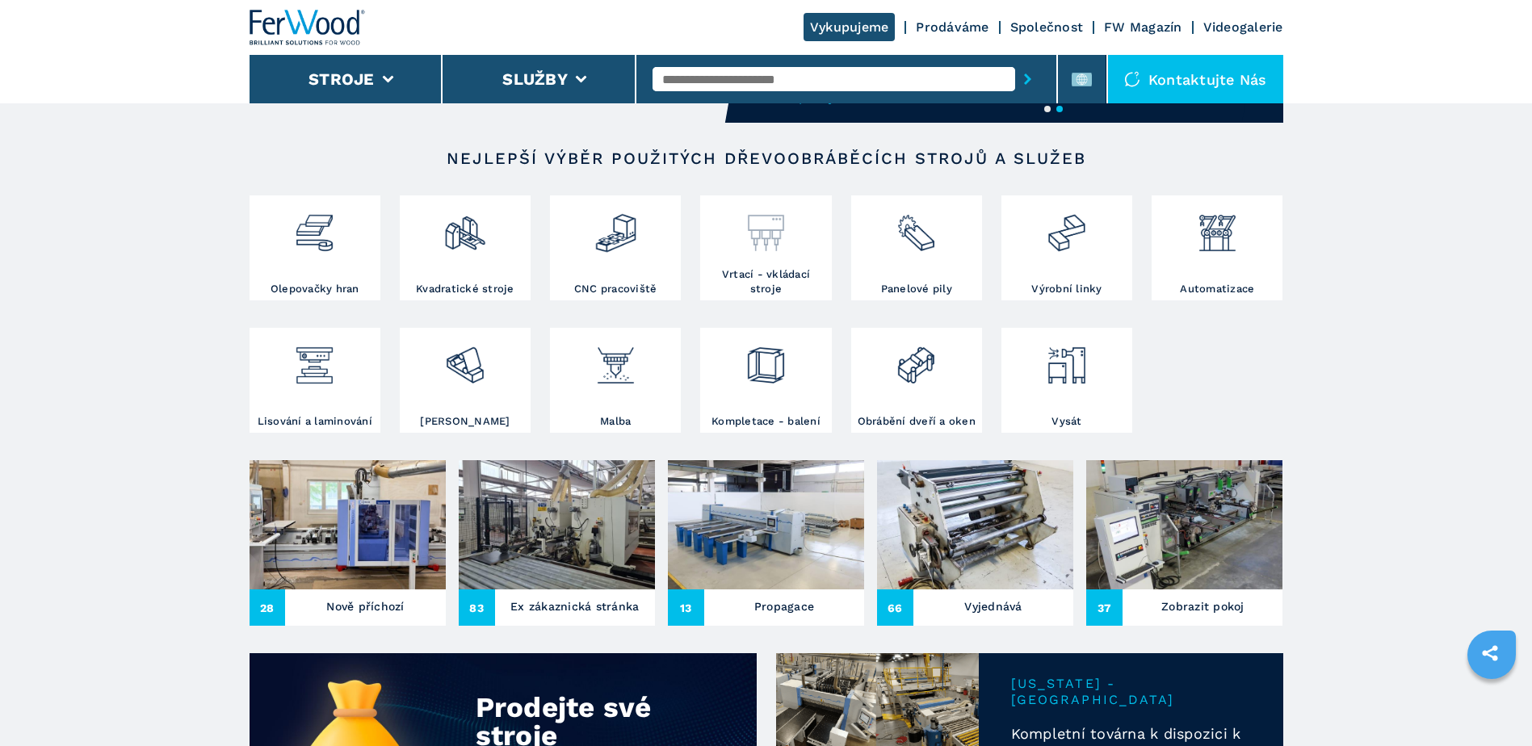
click at [745, 266] on div at bounding box center [765, 233] width 123 height 68
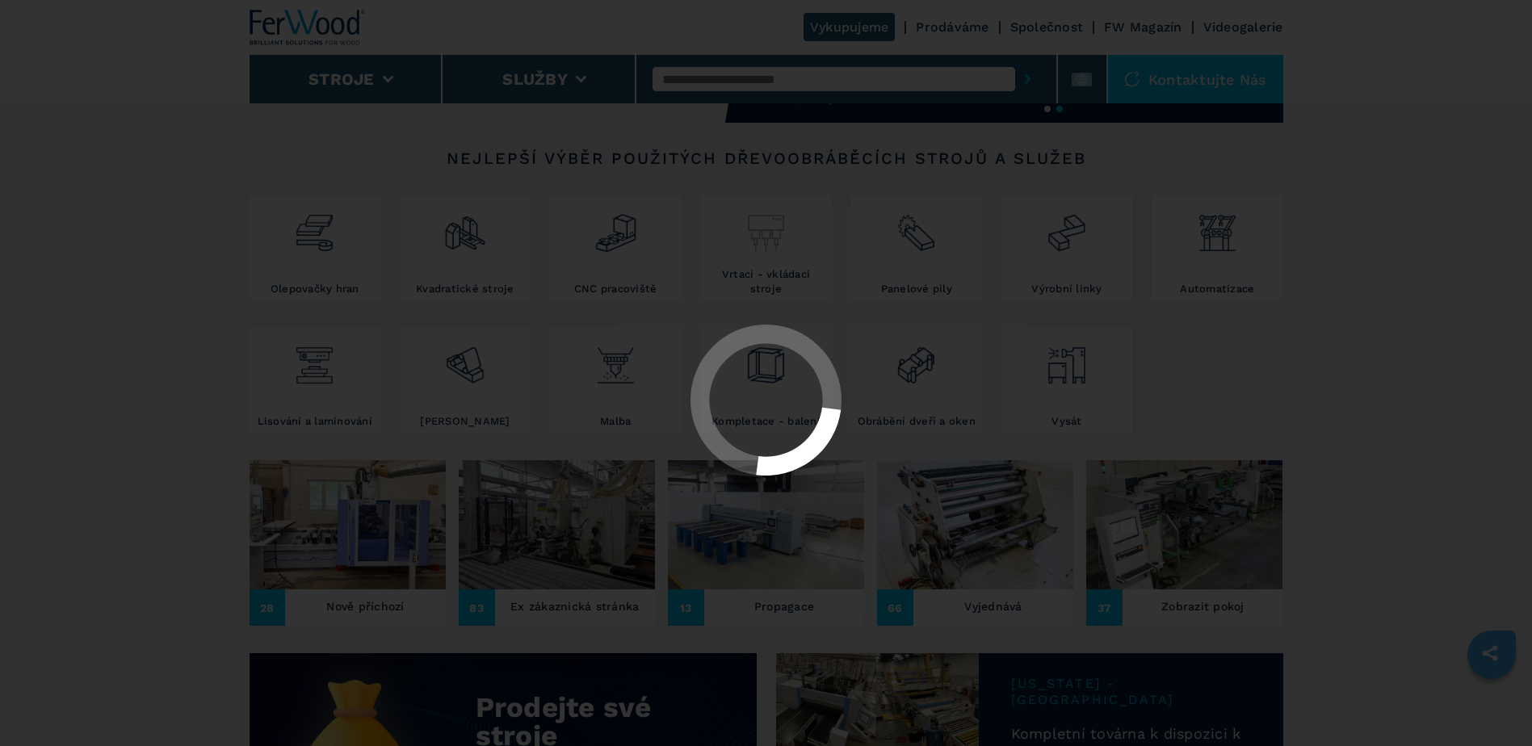
select select "**********"
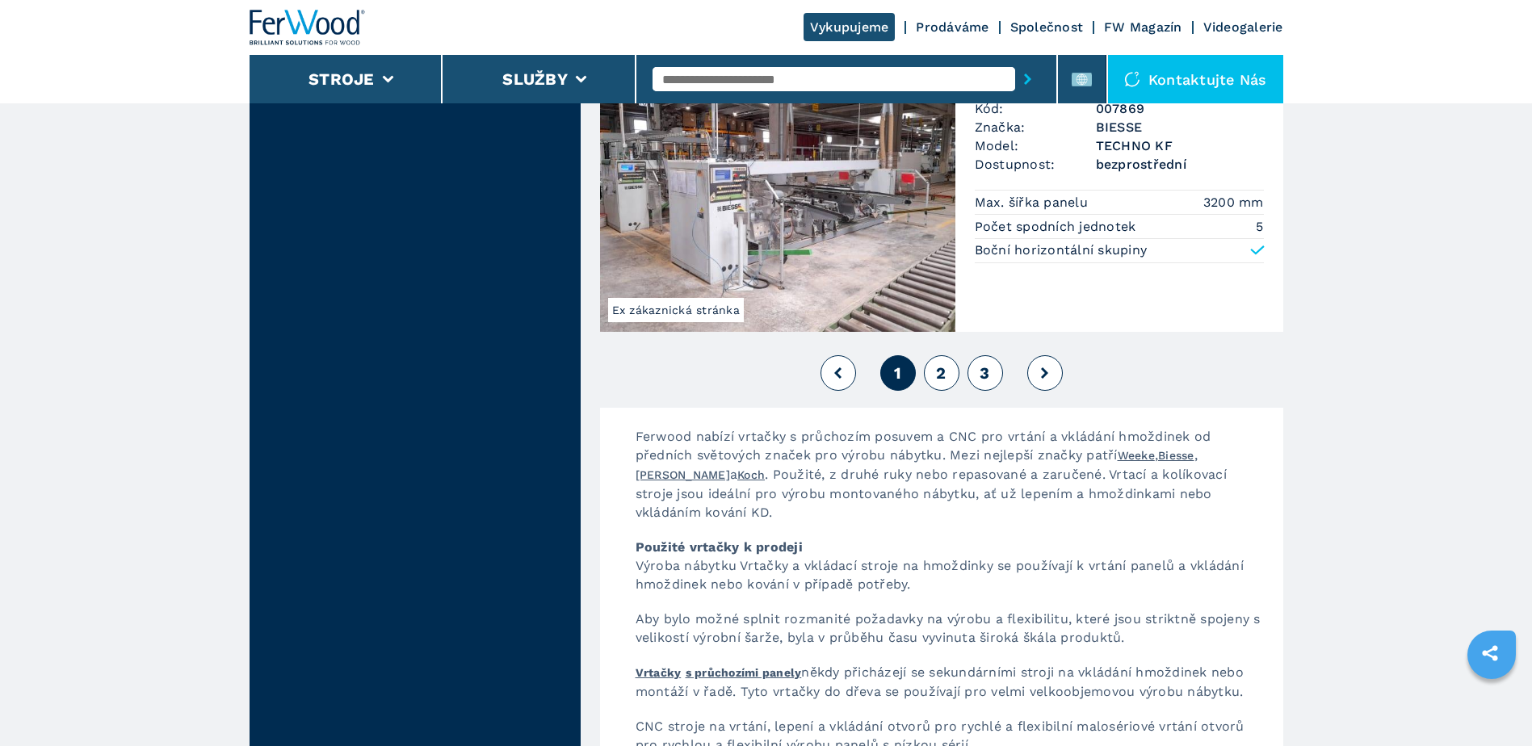
scroll to position [3796, 0]
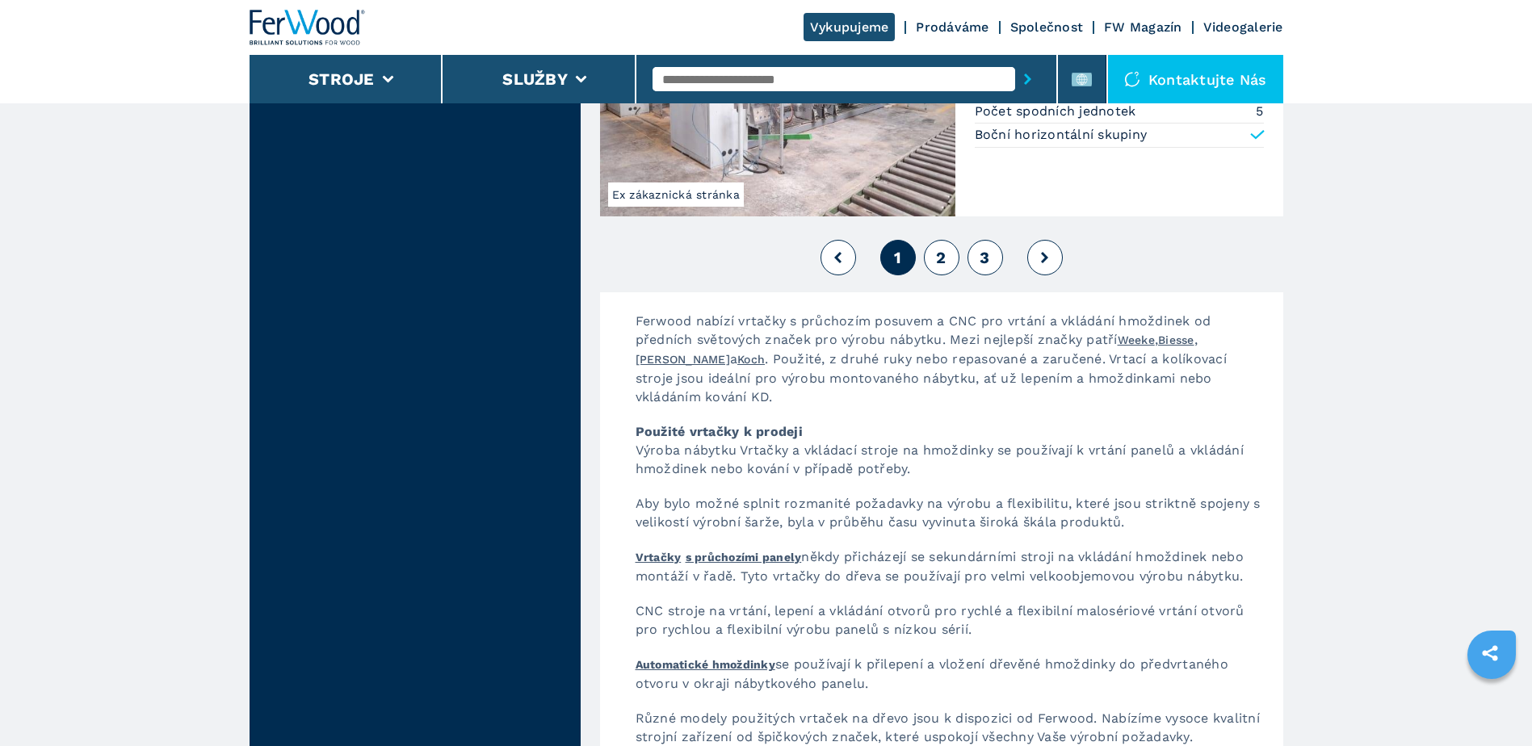
click at [933, 255] on button "2" at bounding box center [942, 258] width 36 height 36
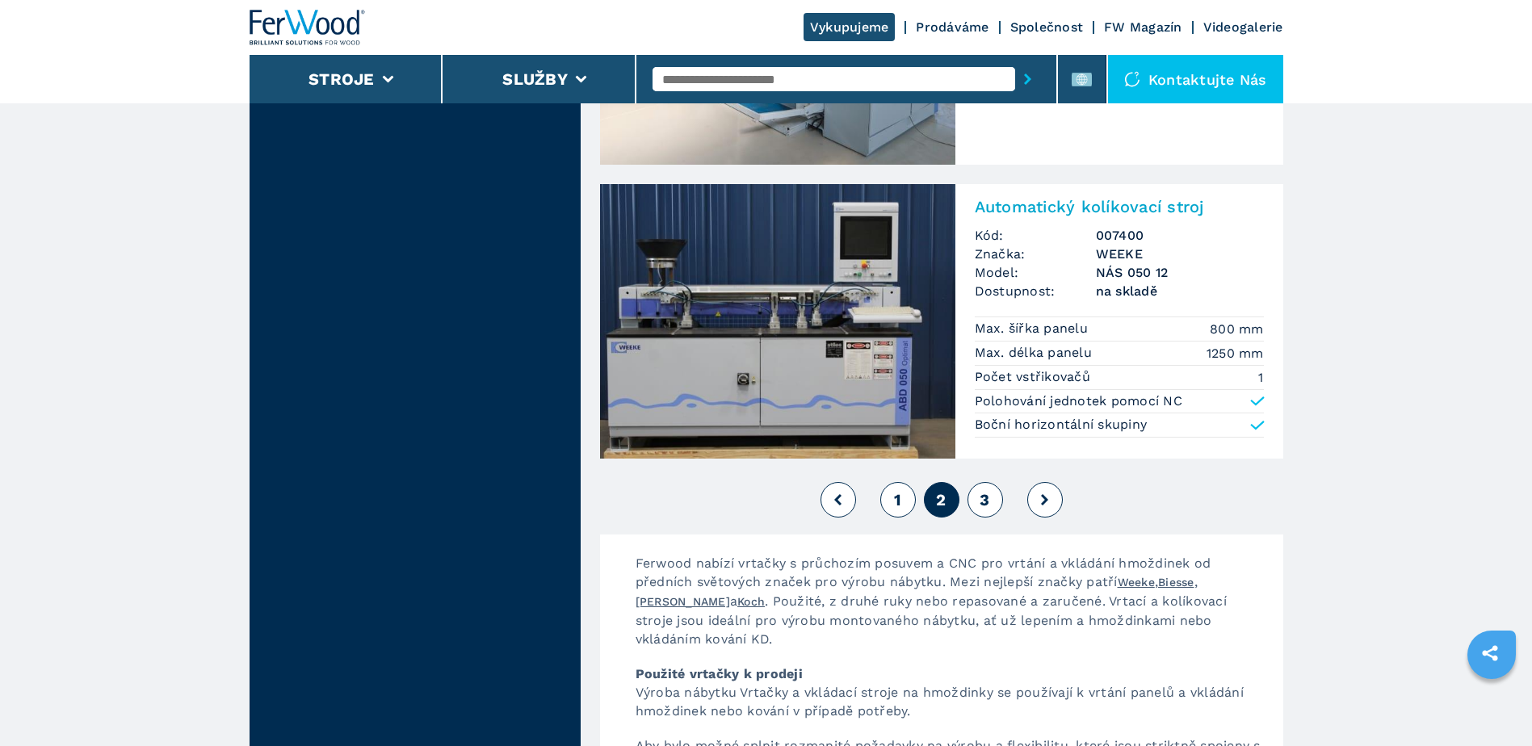
scroll to position [3553, 0]
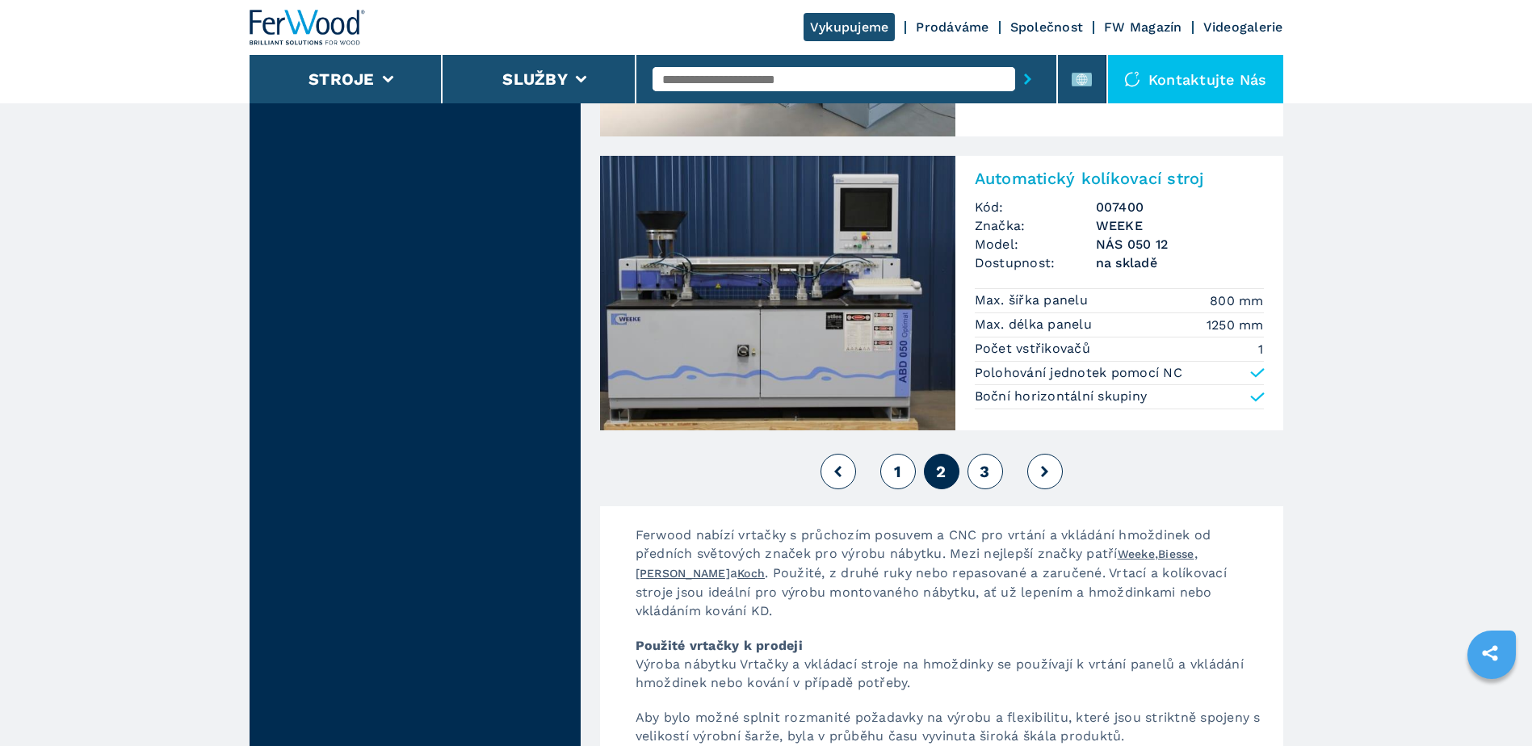
click at [978, 472] on button "3" at bounding box center [985, 472] width 36 height 36
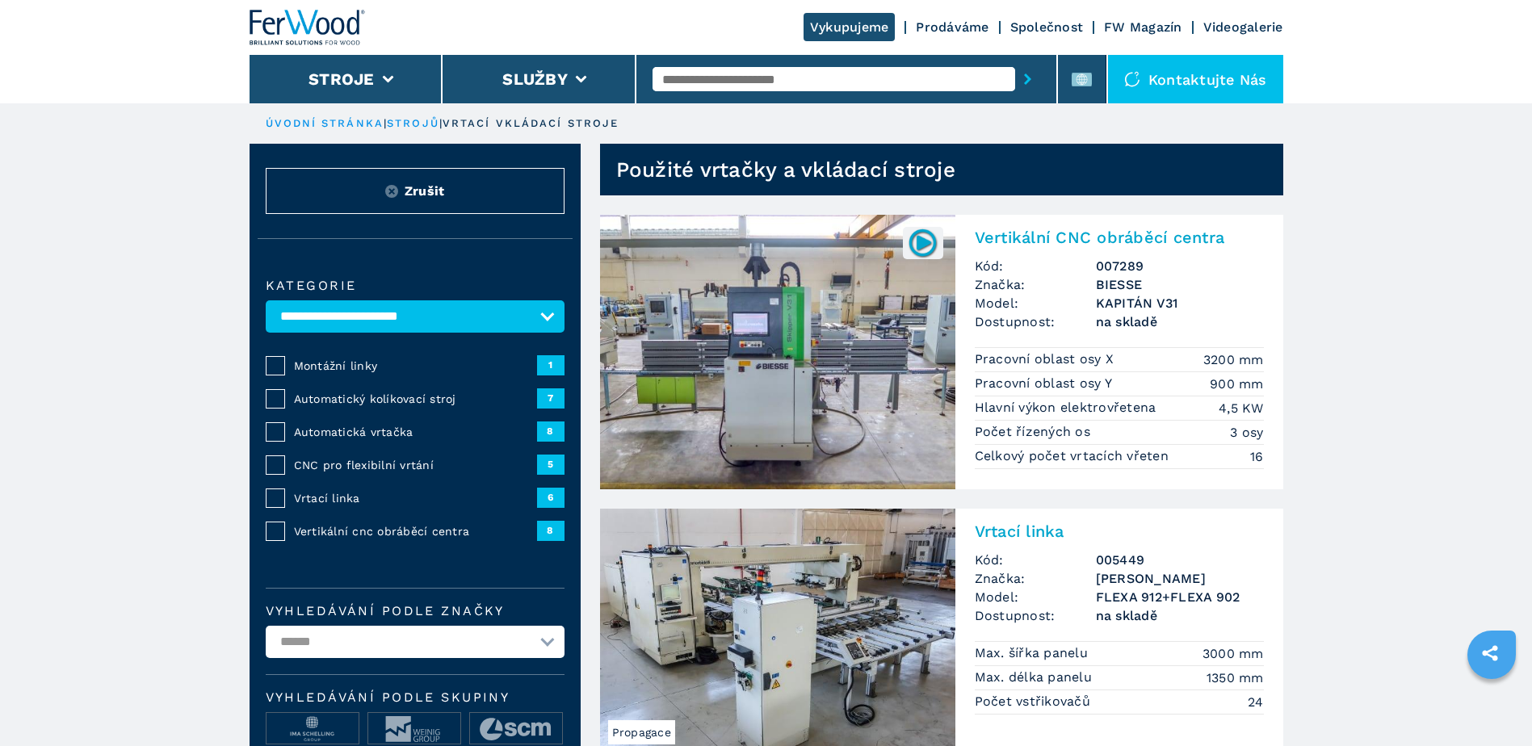
click at [813, 347] on img at bounding box center [777, 352] width 355 height 275
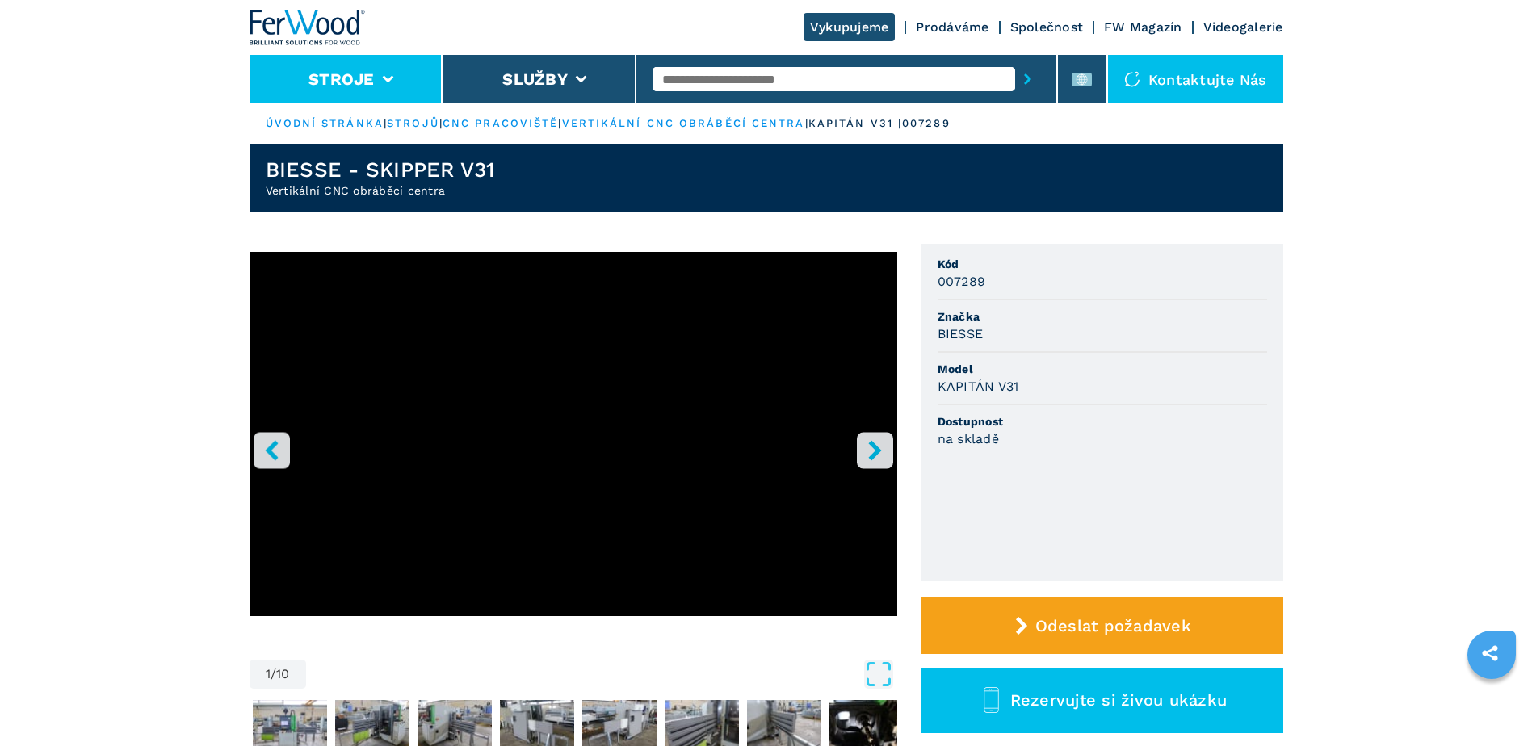
click at [364, 73] on button "Stroje" at bounding box center [341, 78] width 66 height 19
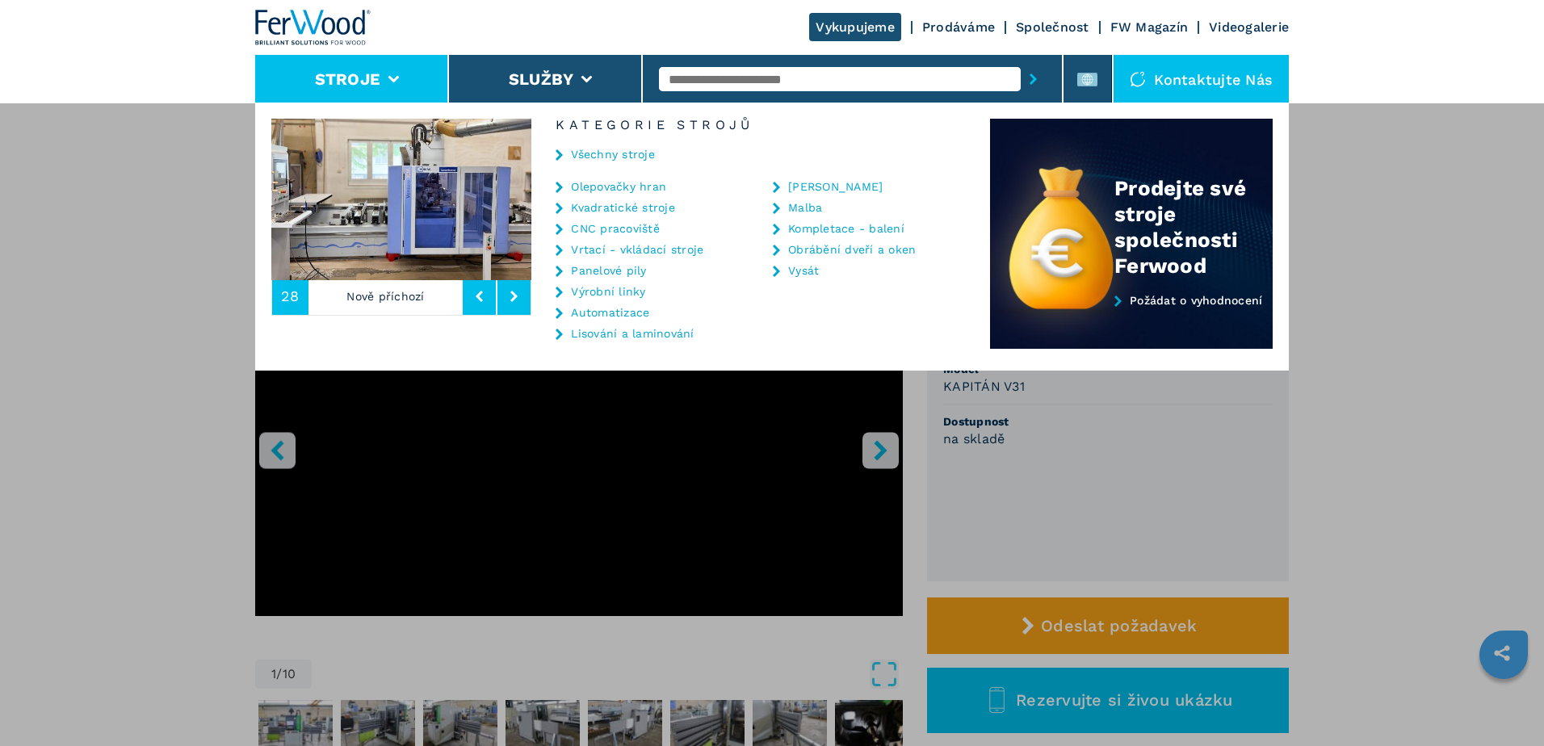
click at [634, 228] on link "CNC pracoviště" at bounding box center [615, 228] width 89 height 11
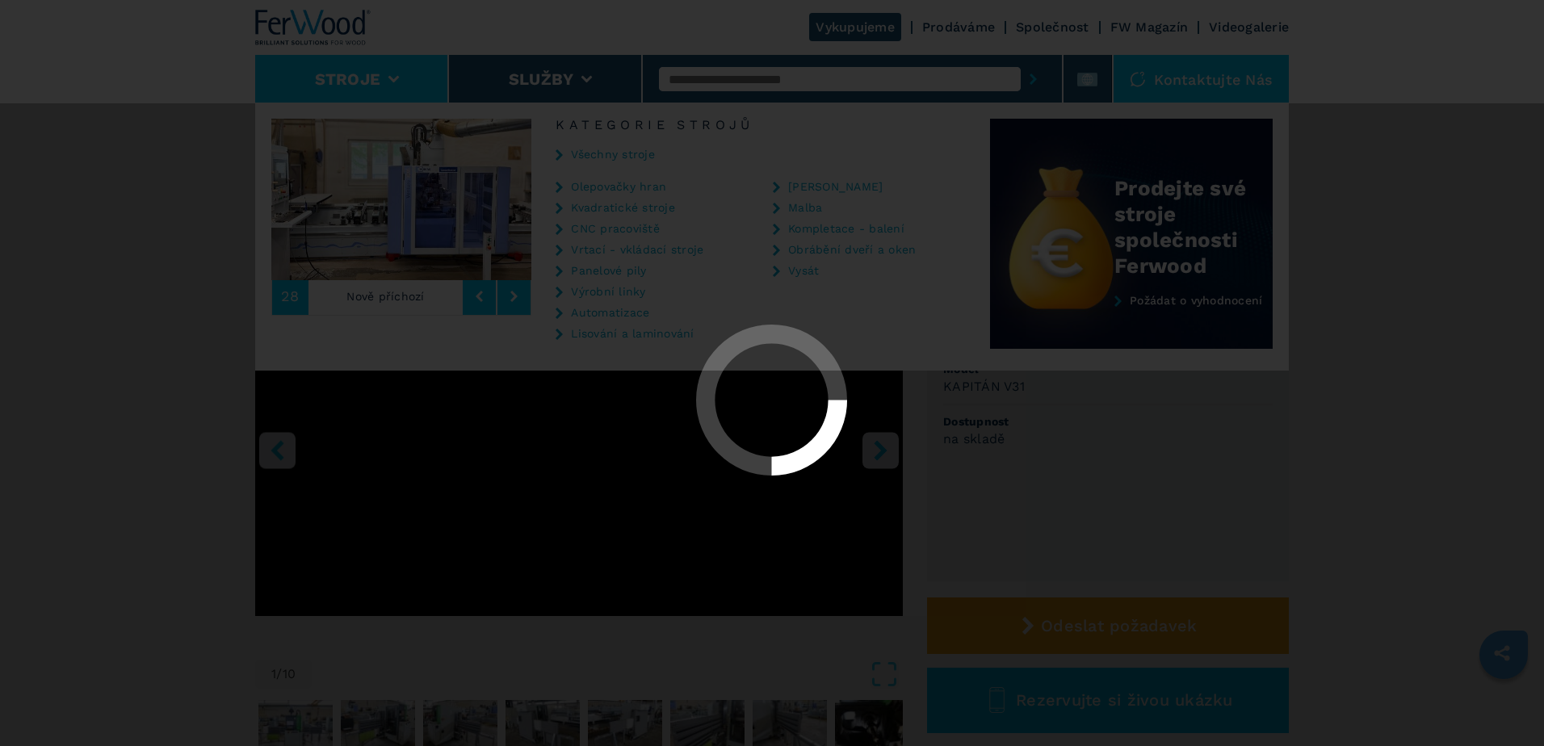
select select "**********"
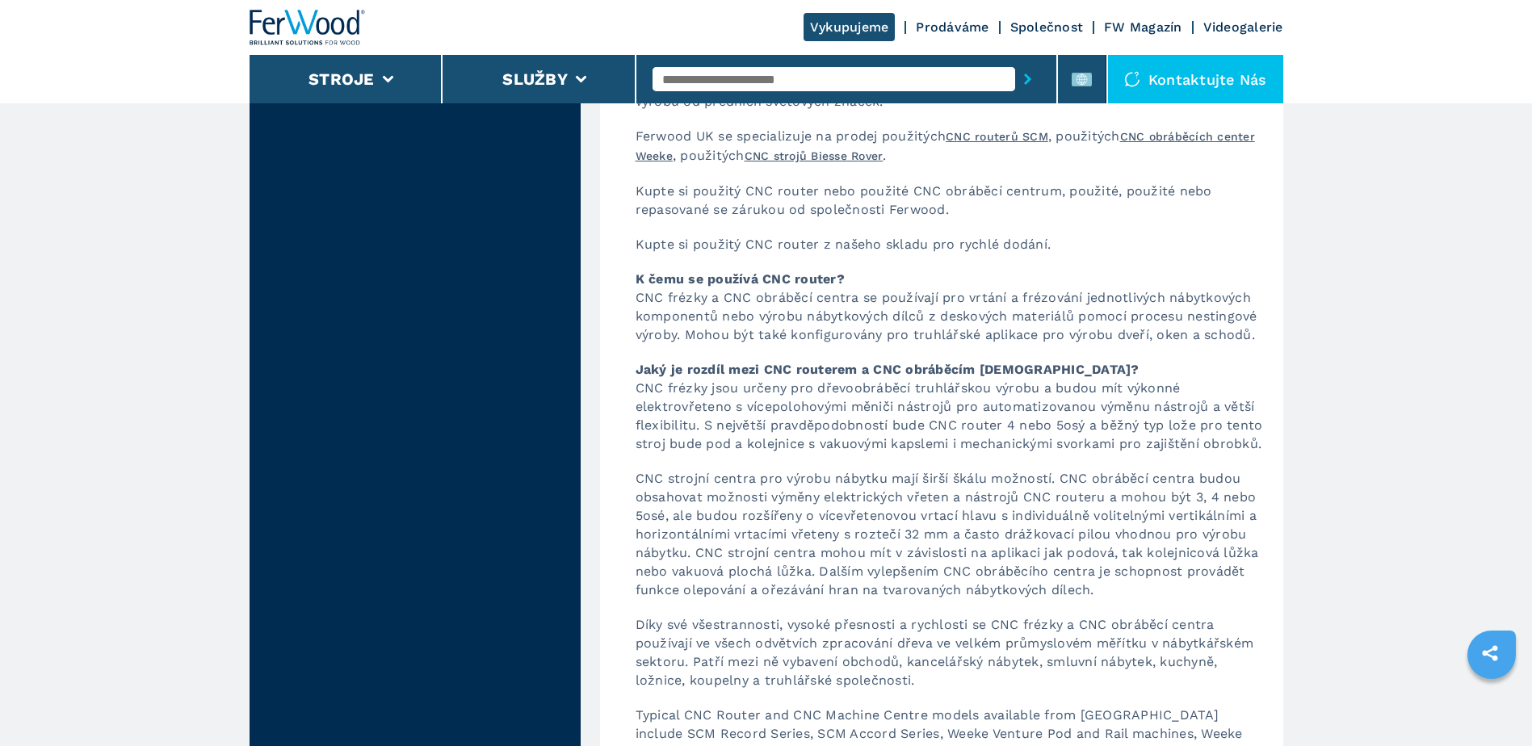
scroll to position [4442, 0]
